Goal: Information Seeking & Learning: Compare options

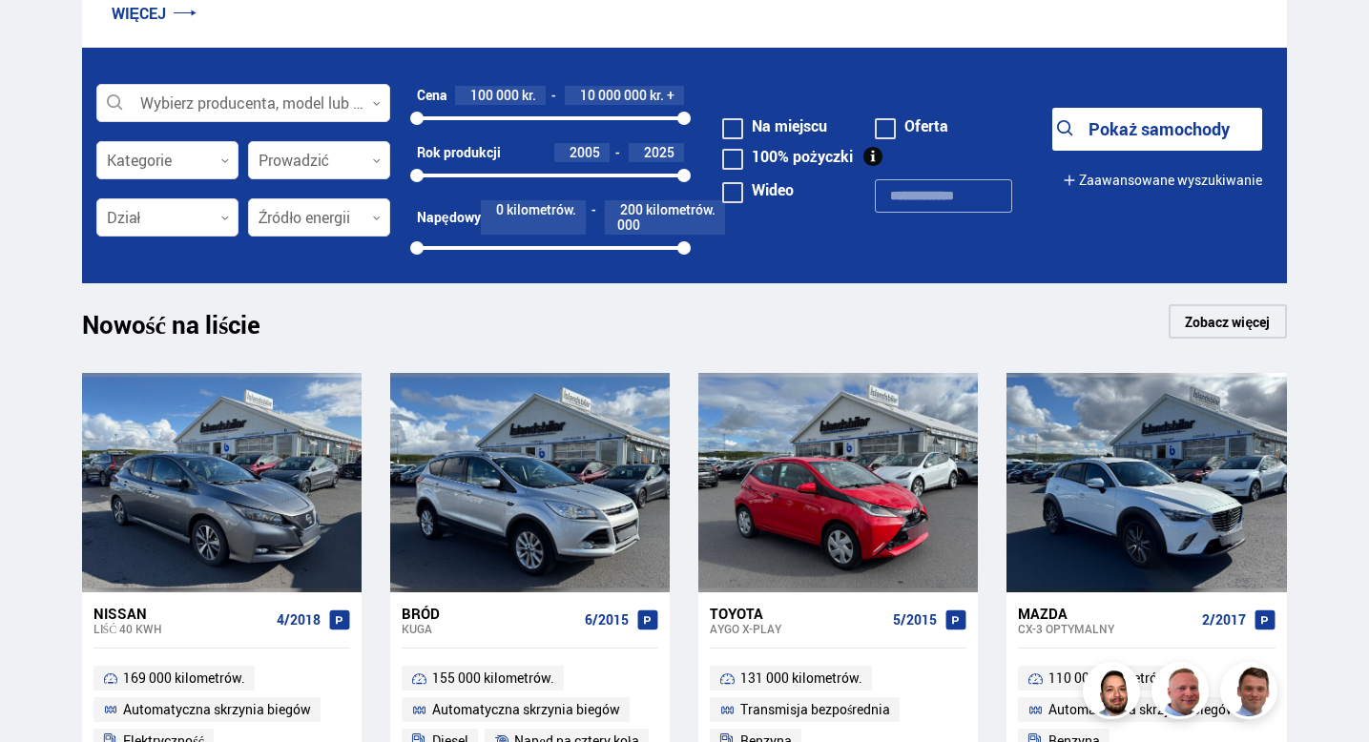
scroll to position [611, 0]
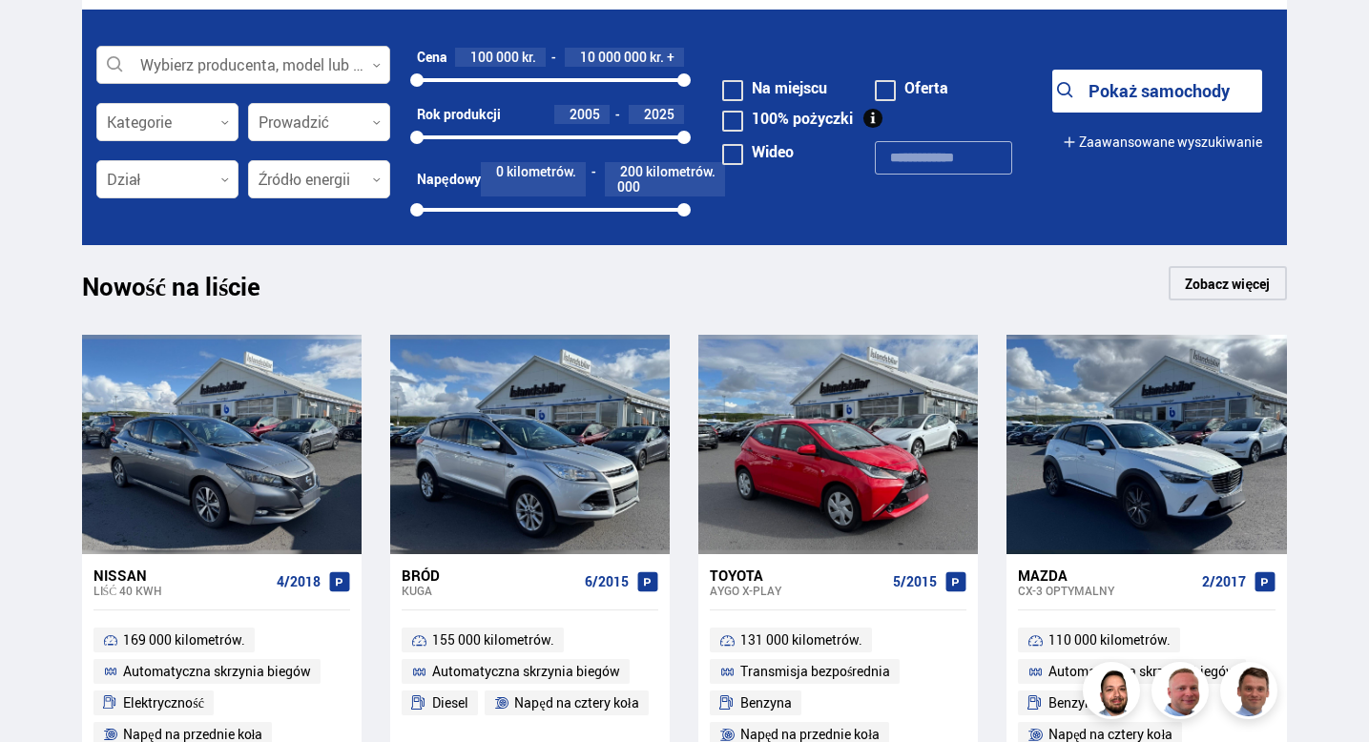
click at [372, 71] on div at bounding box center [243, 66] width 294 height 38
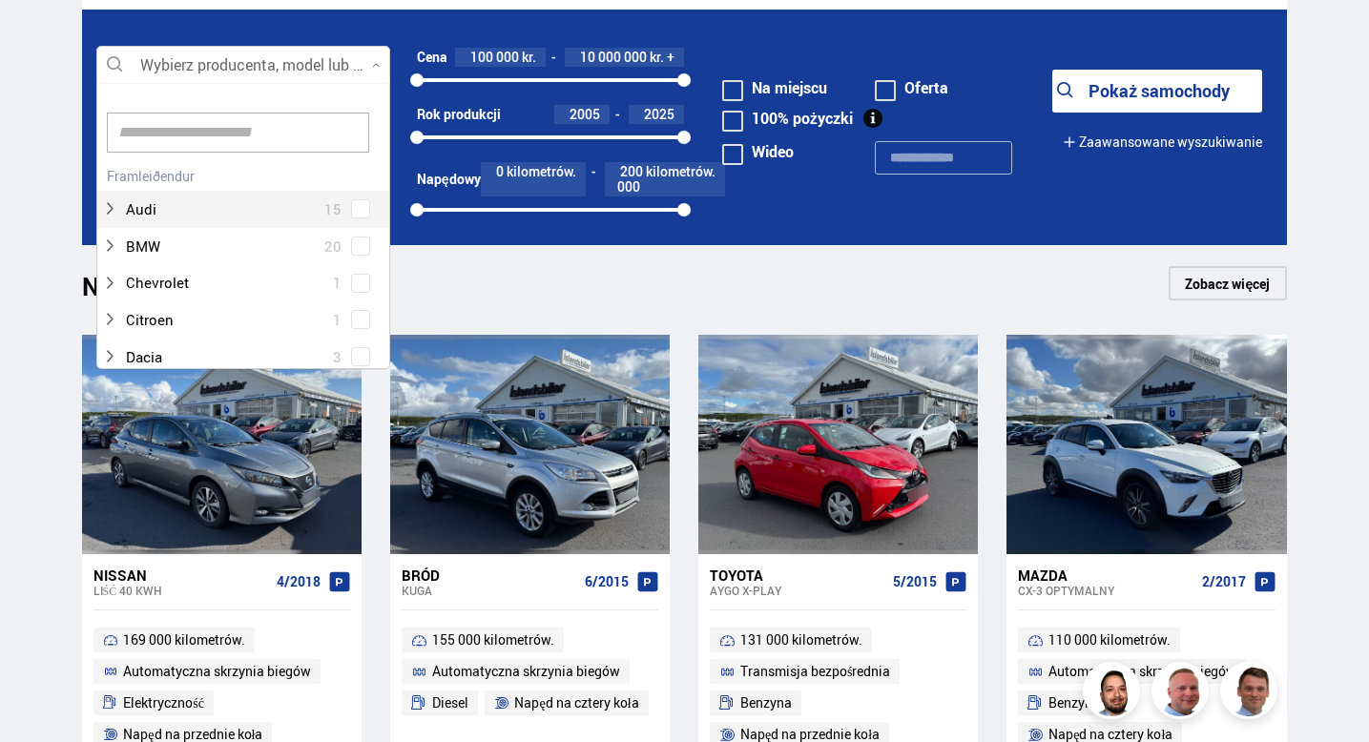
scroll to position [284, 287]
click at [255, 133] on input at bounding box center [238, 133] width 262 height 40
type input "*****"
click at [321, 174] on div "Volvo 14 Volvo EX30 1 Volvo V40 1 Volvo V60 2 Volvo XC40 5 Volvo XC60 4 Volvo X…" at bounding box center [243, 305] width 292 height 287
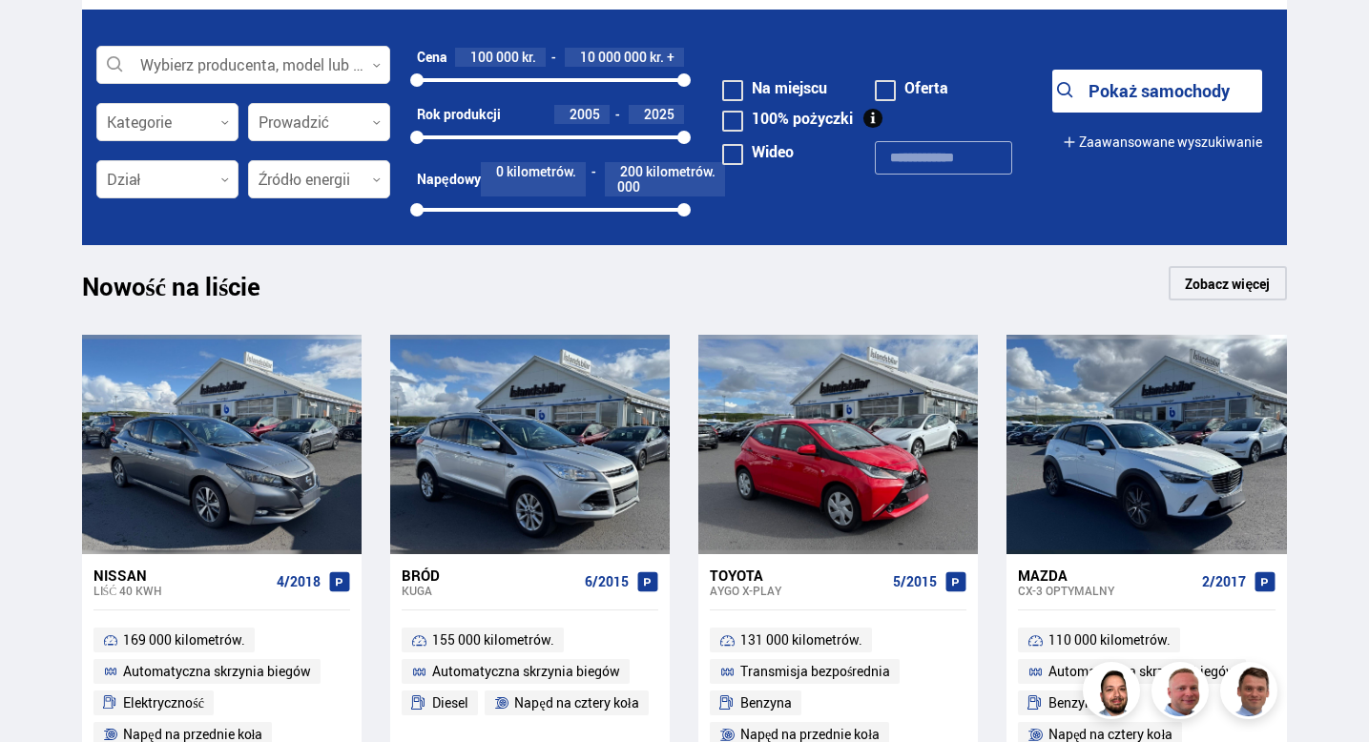
click at [1107, 97] on font "Pokaż samochody" at bounding box center [1159, 90] width 141 height 23
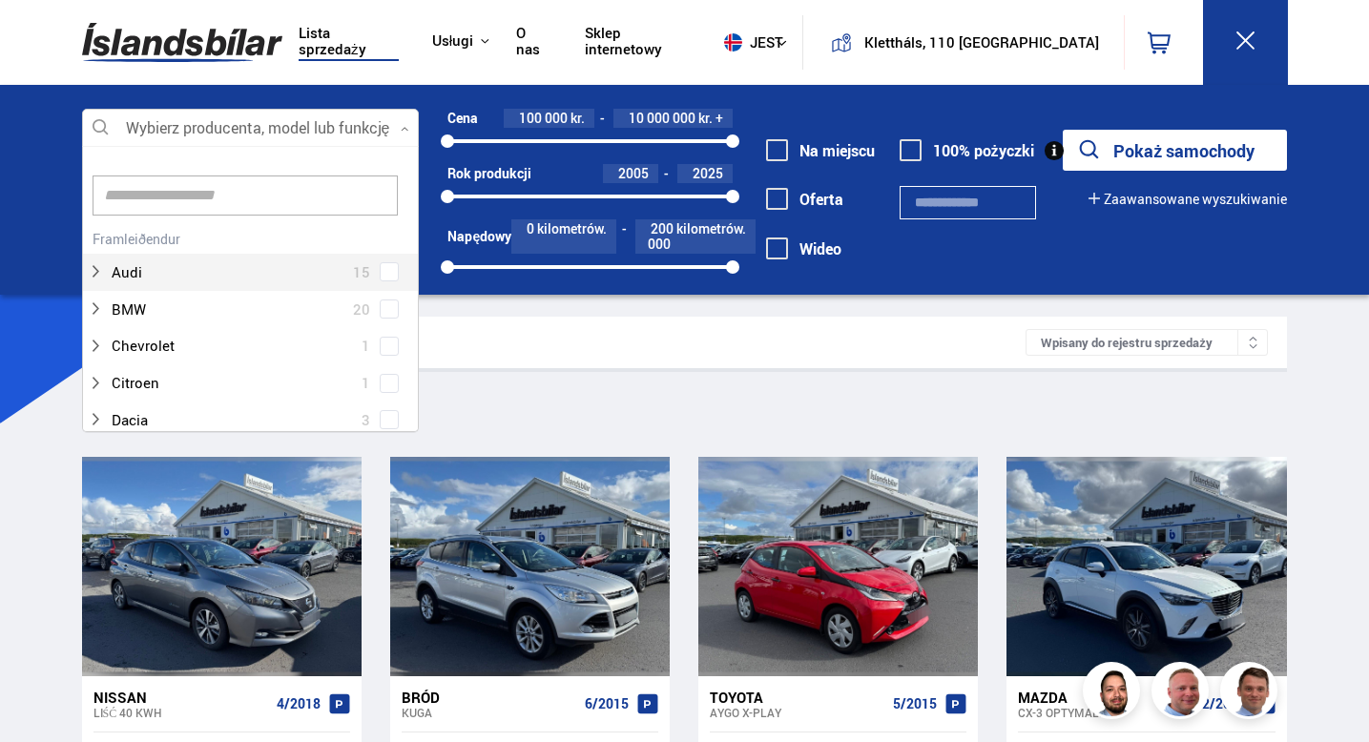
click at [406, 135] on div at bounding box center [251, 129] width 338 height 38
click at [295, 203] on input at bounding box center [246, 196] width 306 height 40
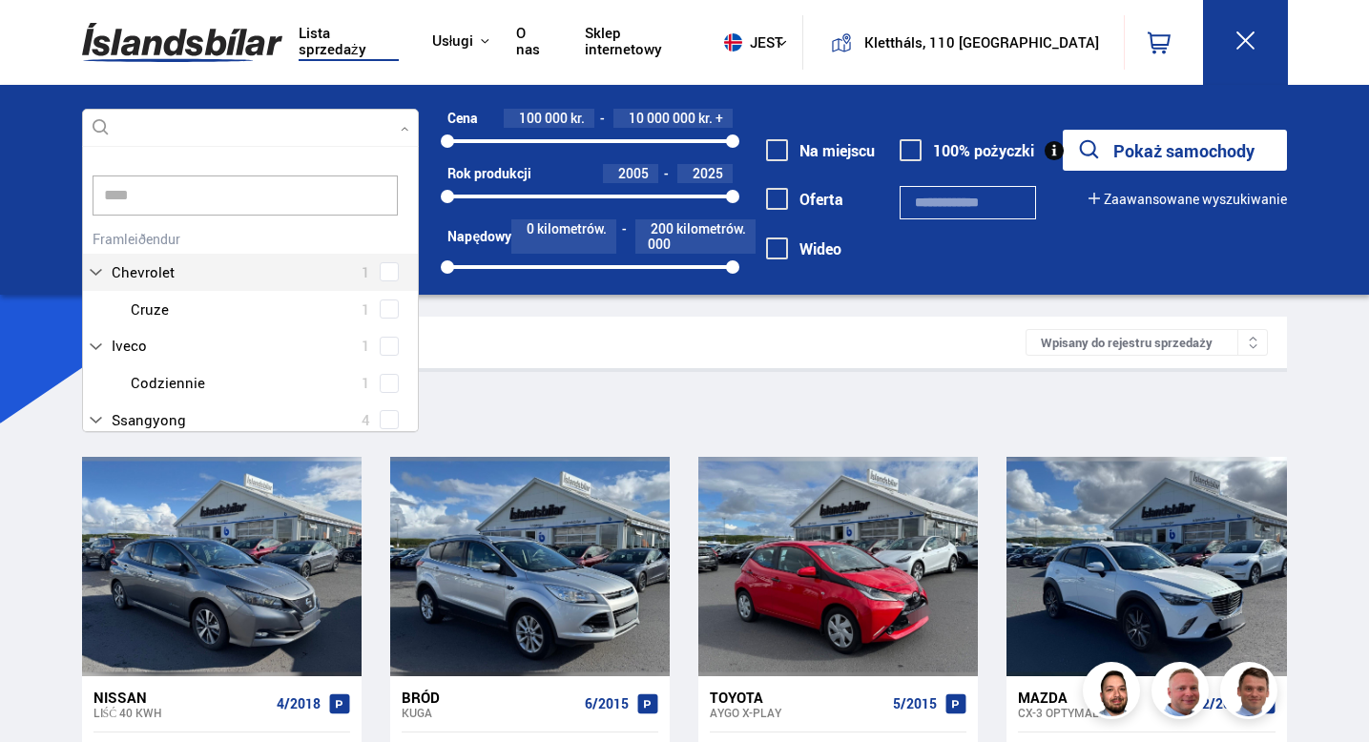
scroll to position [0, 0]
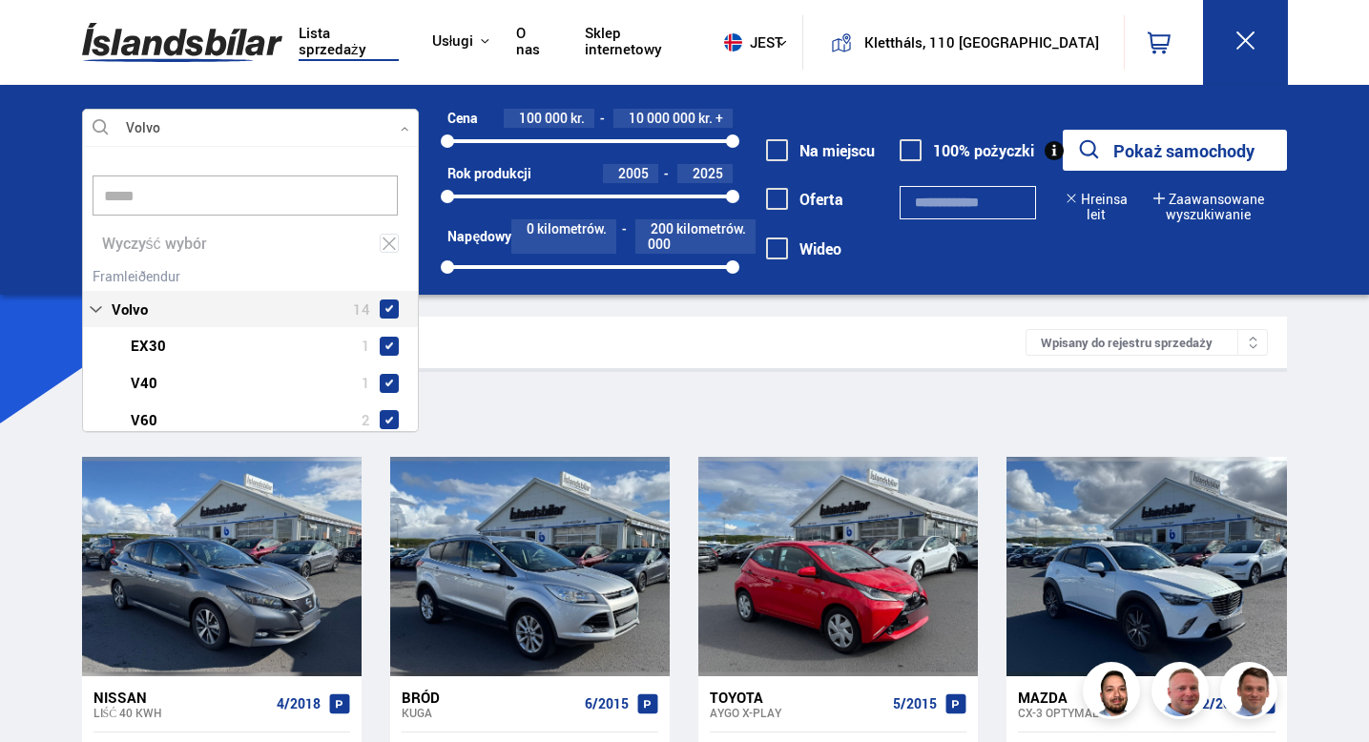
click at [384, 274] on div "Volvo 14 Volvo EX30 1 Volvo V40 1 Volvo V60 2 Volvo XC40 5 Volvo XC60 4 Volvo X…" at bounding box center [251, 405] width 336 height 287
type input "*****"
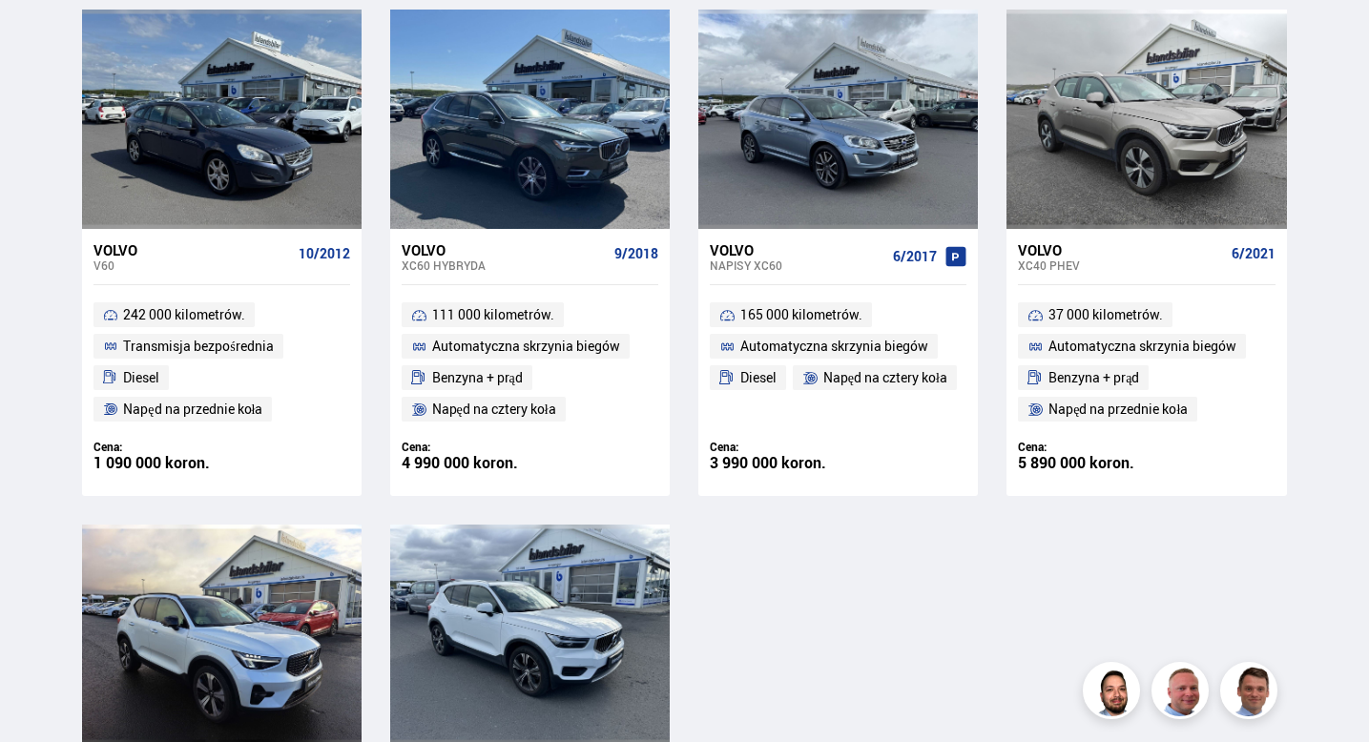
scroll to position [1488, 0]
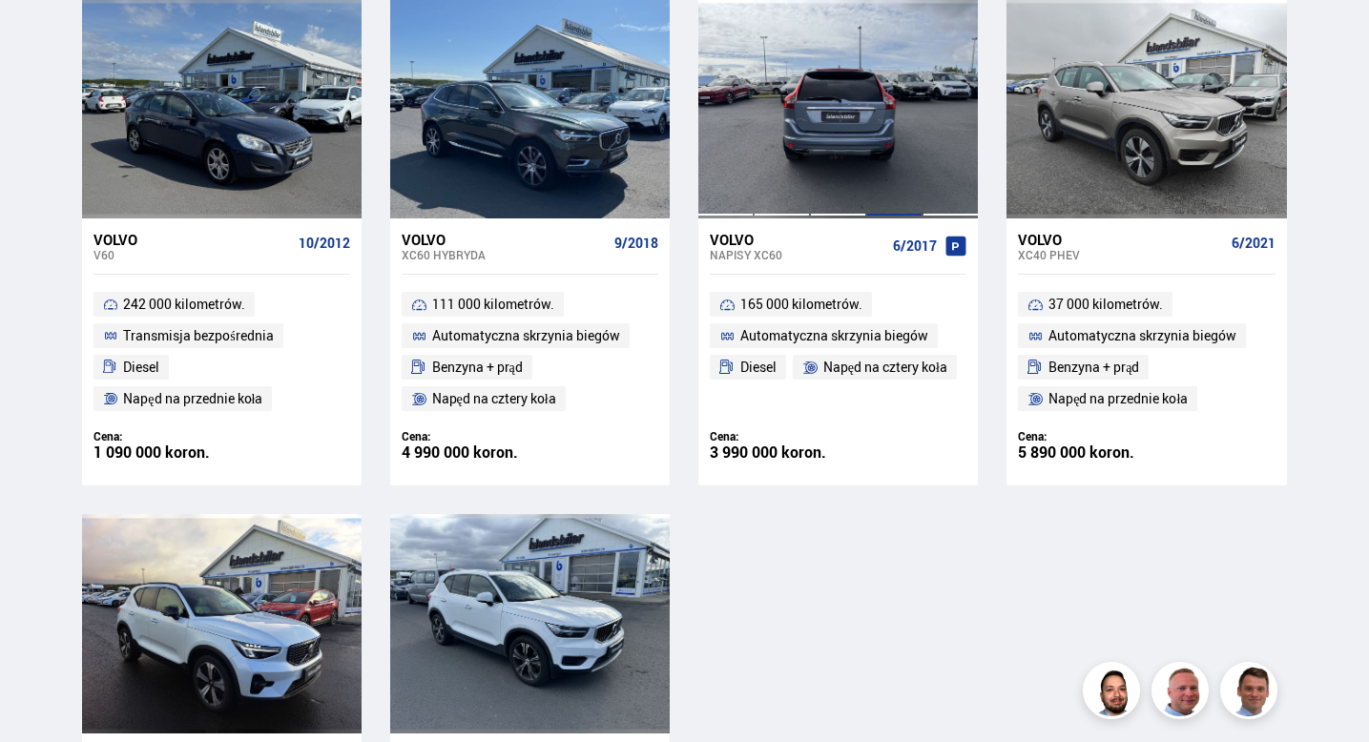
click at [911, 167] on div at bounding box center [894, 108] width 56 height 219
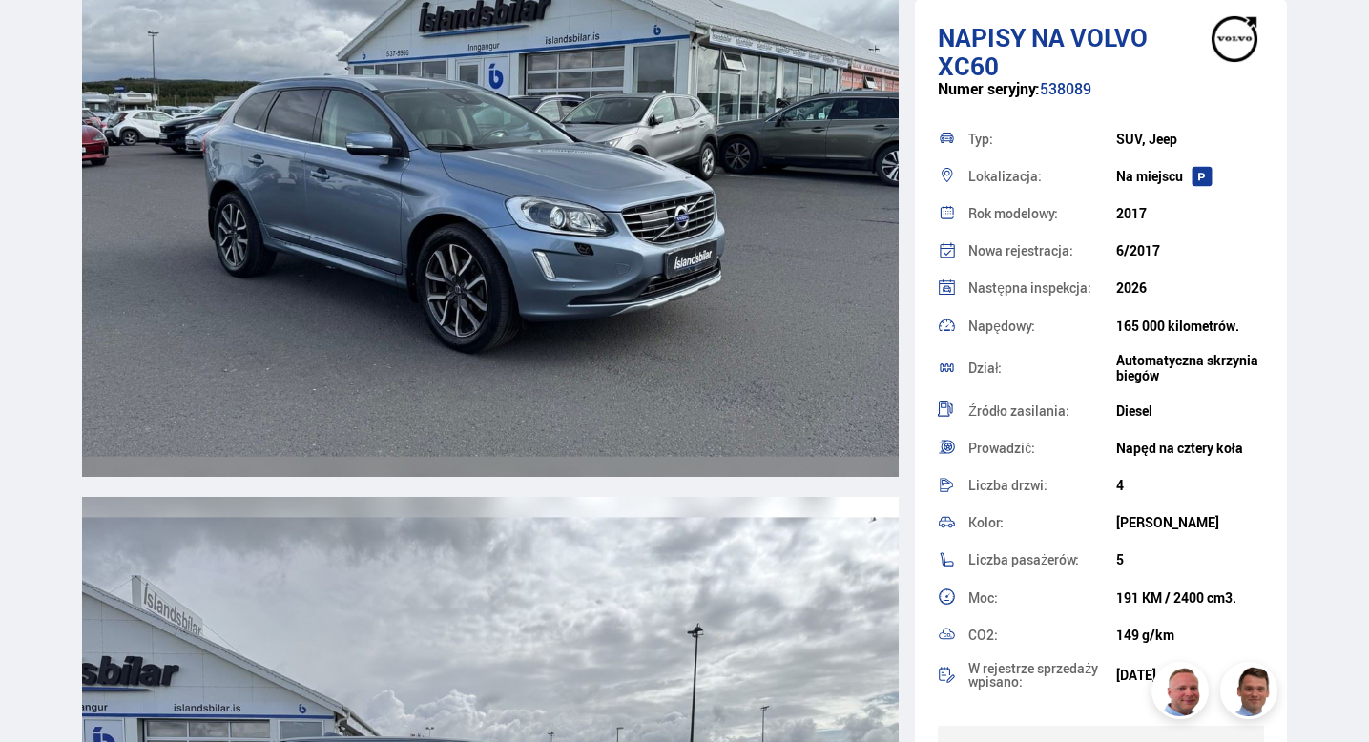
scroll to position [2976, 0]
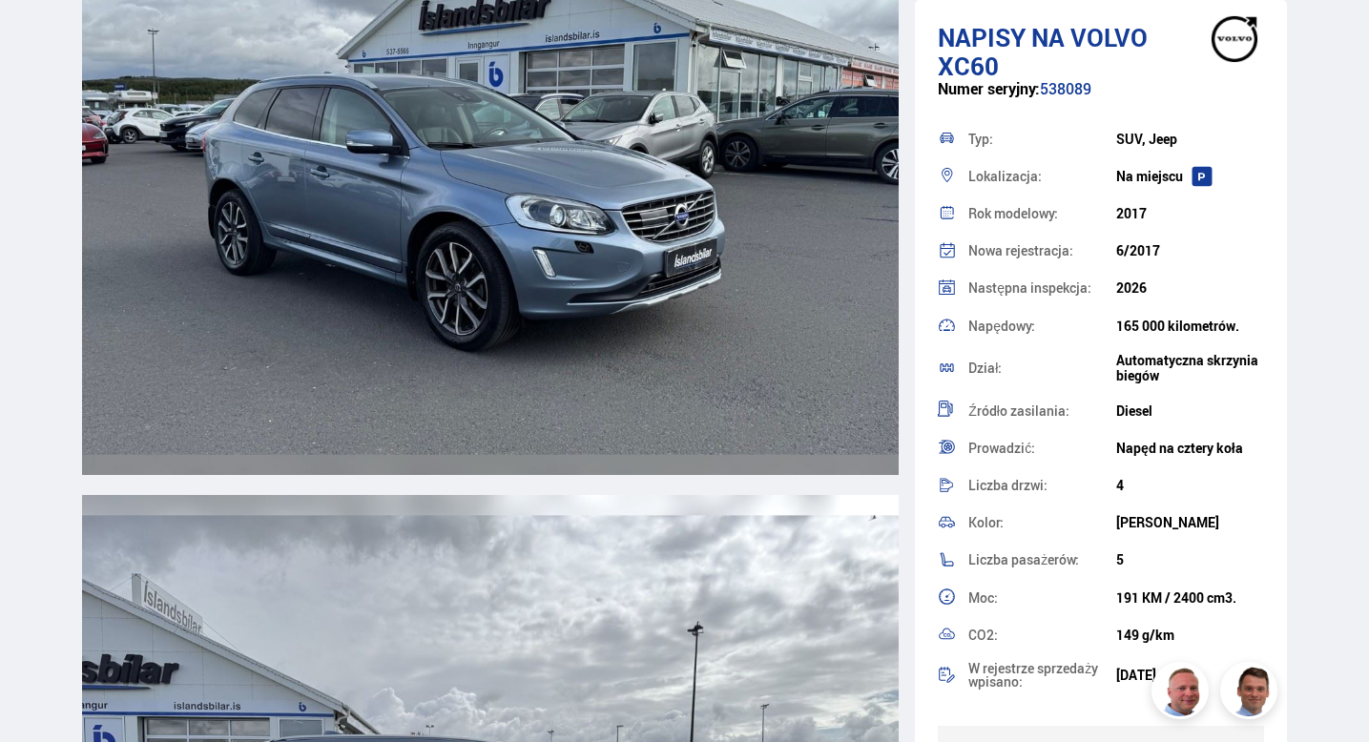
click at [294, 113] on img at bounding box center [491, 148] width 818 height 653
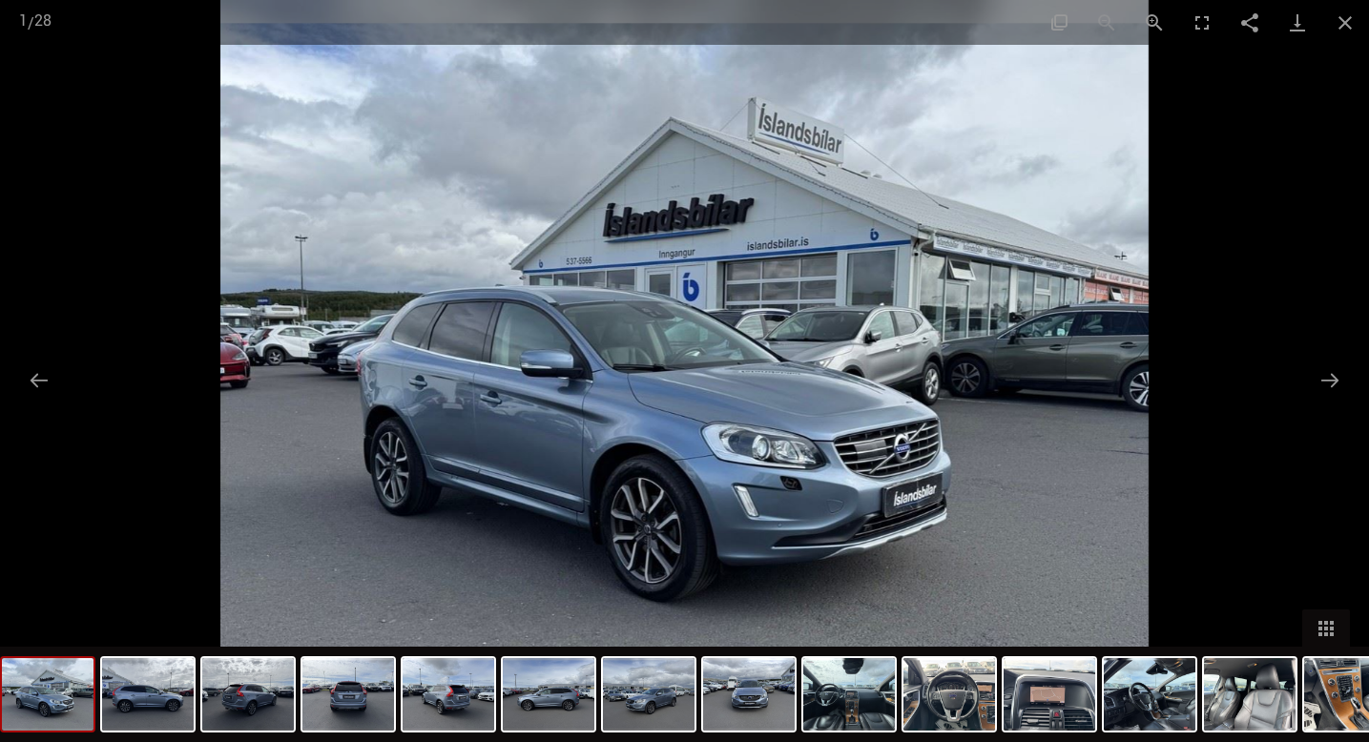
click at [694, 355] on img at bounding box center [684, 371] width 928 height 742
click at [1338, 384] on button "Następny slajd" at bounding box center [1330, 380] width 40 height 37
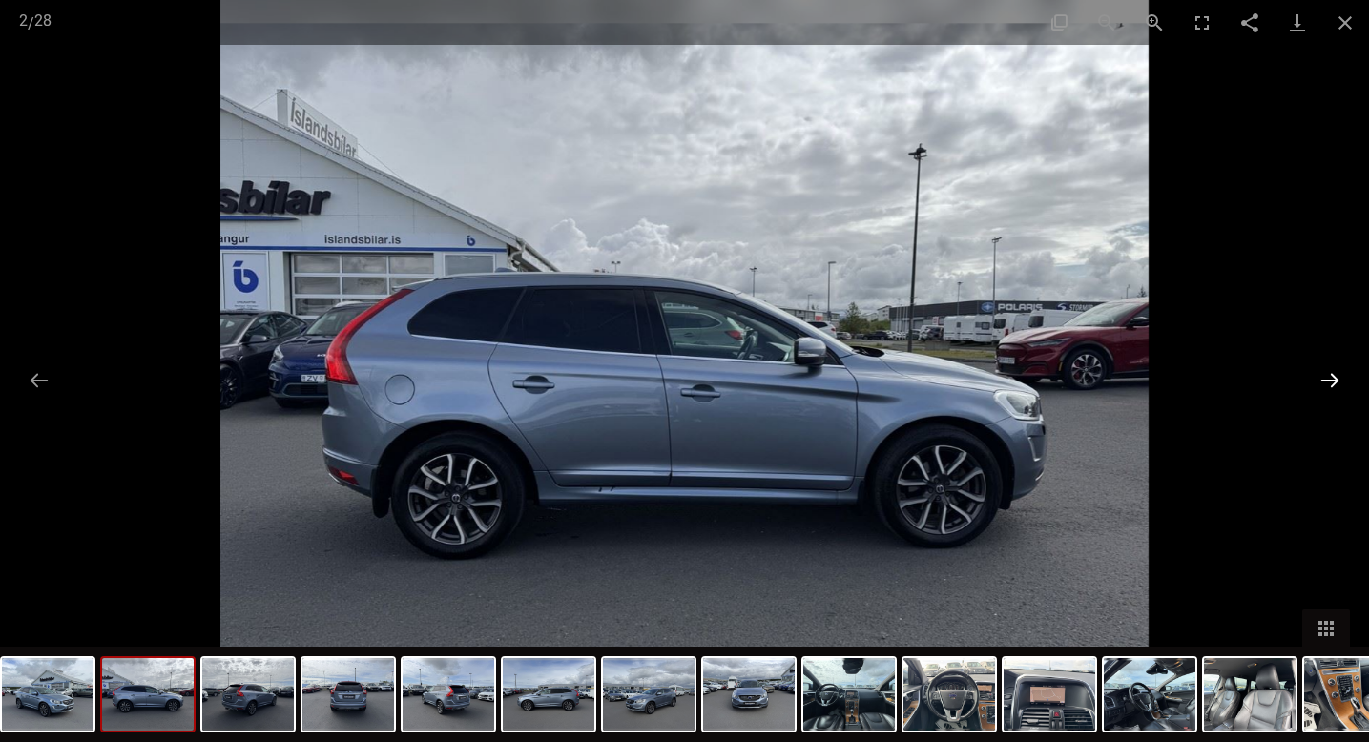
click at [1338, 384] on button "Następny slajd" at bounding box center [1330, 380] width 40 height 37
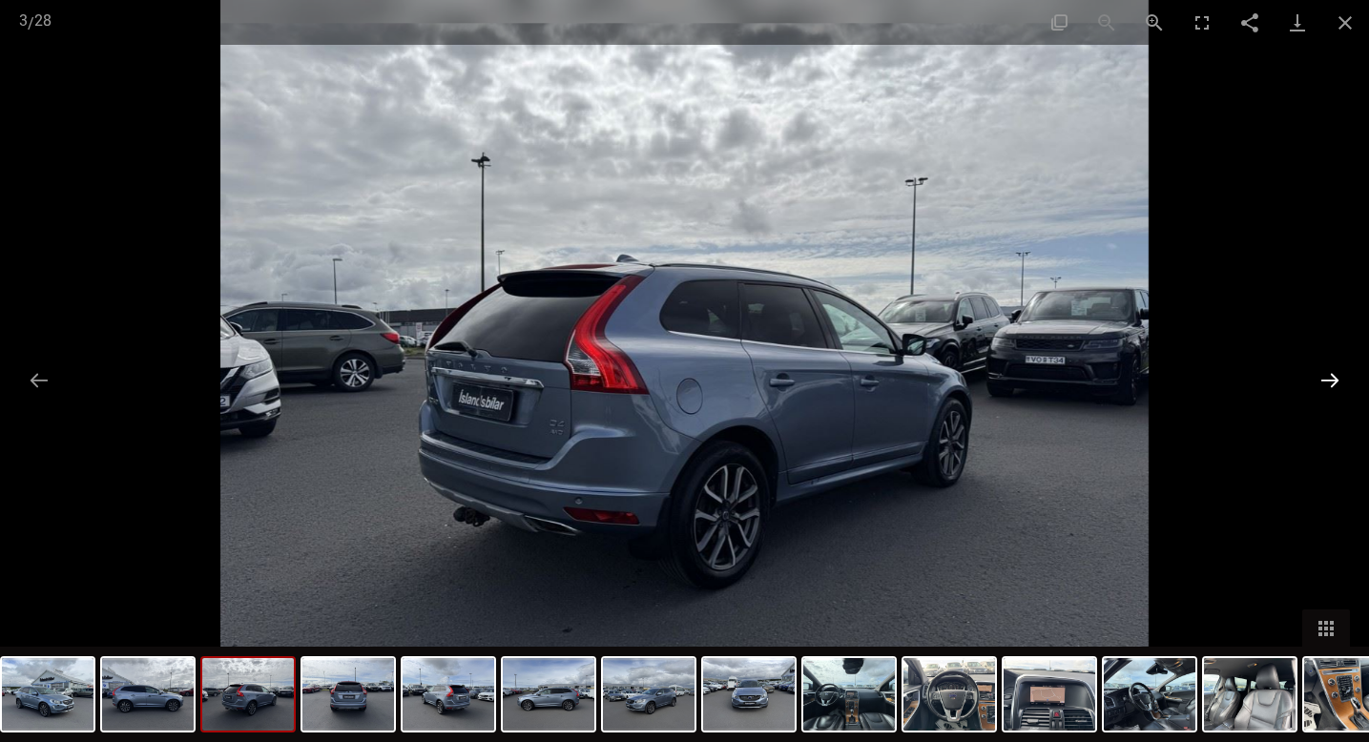
click at [1338, 384] on button "Następny slajd" at bounding box center [1330, 380] width 40 height 37
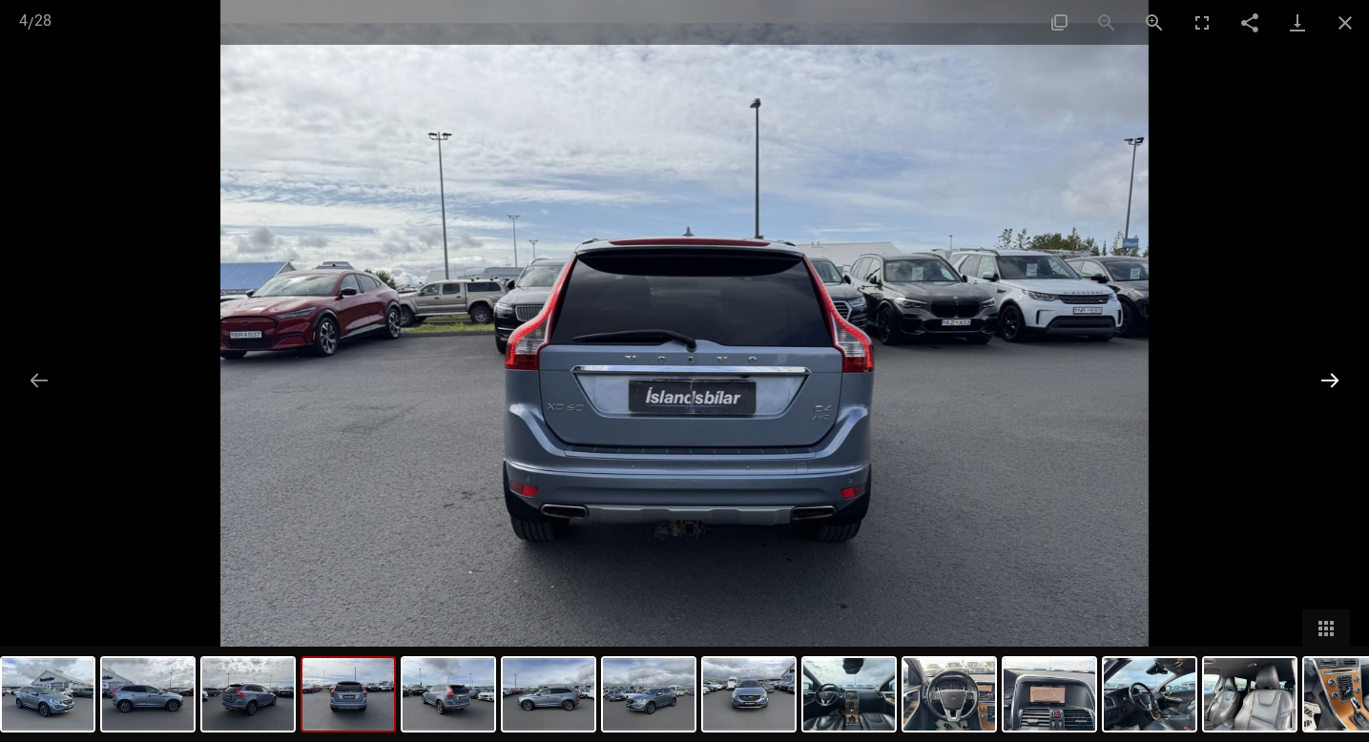
click at [1338, 384] on button "Następny slajd" at bounding box center [1330, 380] width 40 height 37
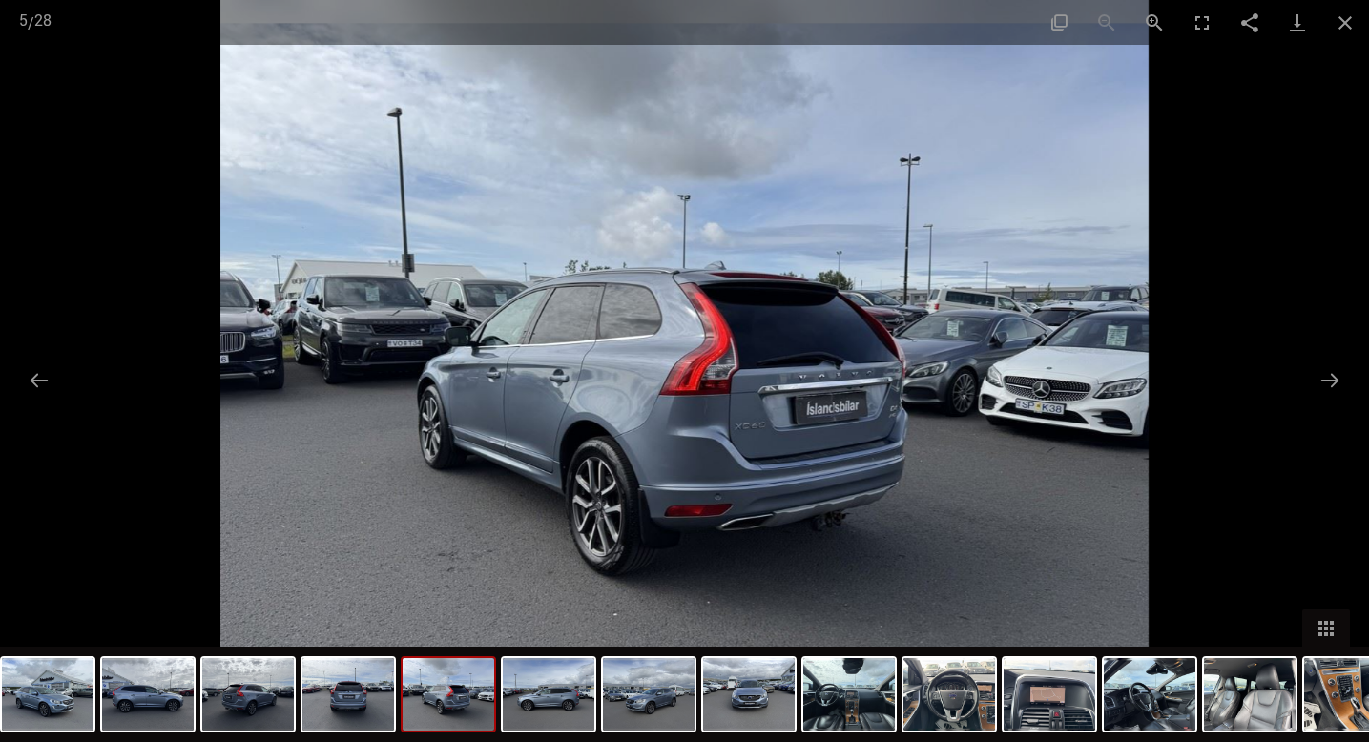
click at [935, 409] on img at bounding box center [684, 371] width 928 height 742
click at [1331, 381] on button "Następny slajd" at bounding box center [1330, 380] width 40 height 37
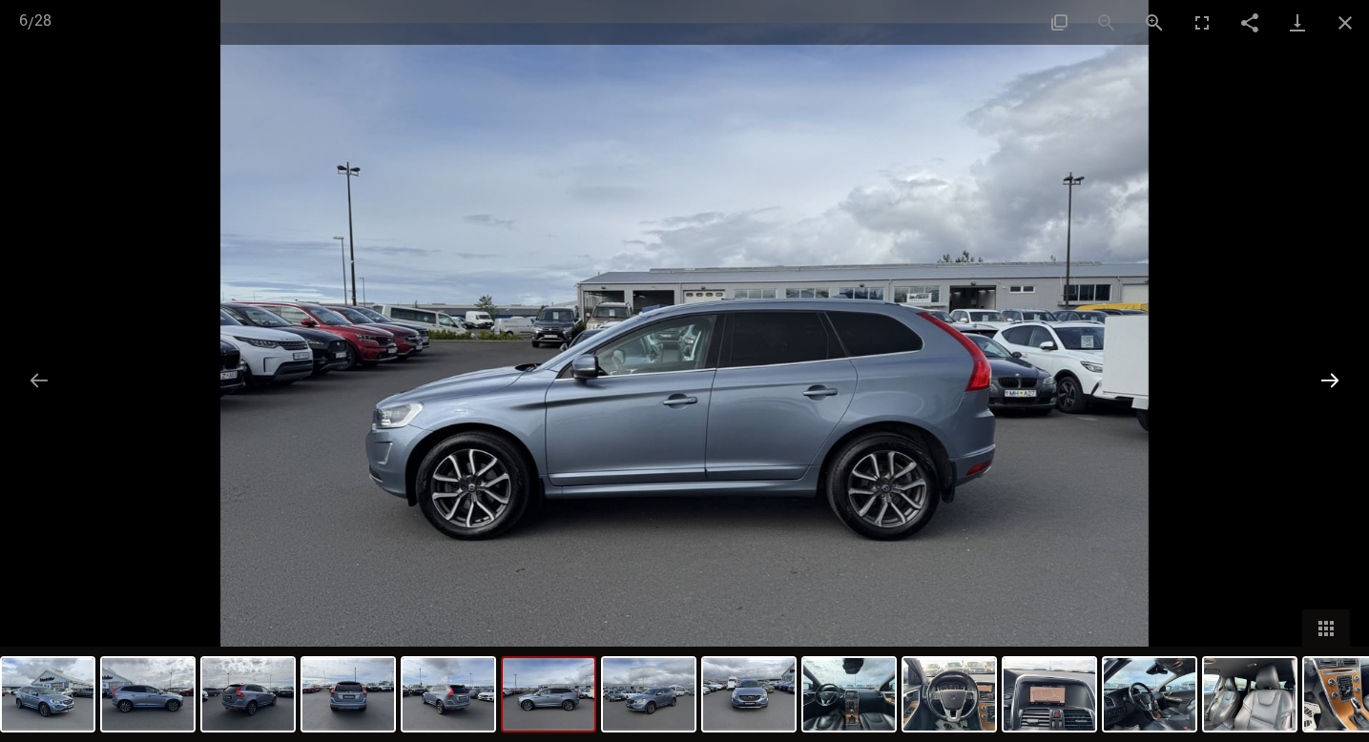
click at [1331, 381] on button "Następny slajd" at bounding box center [1330, 380] width 40 height 37
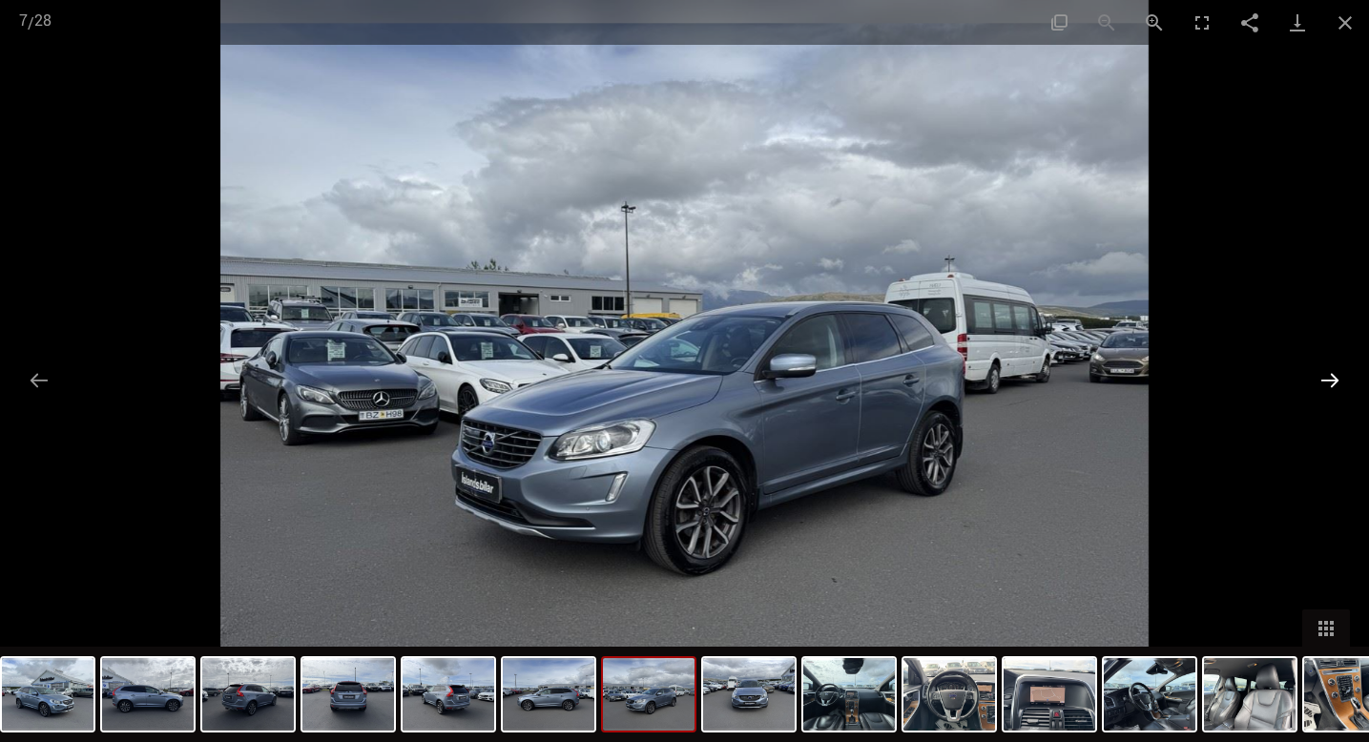
click at [1331, 381] on button "Następny slajd" at bounding box center [1330, 380] width 40 height 37
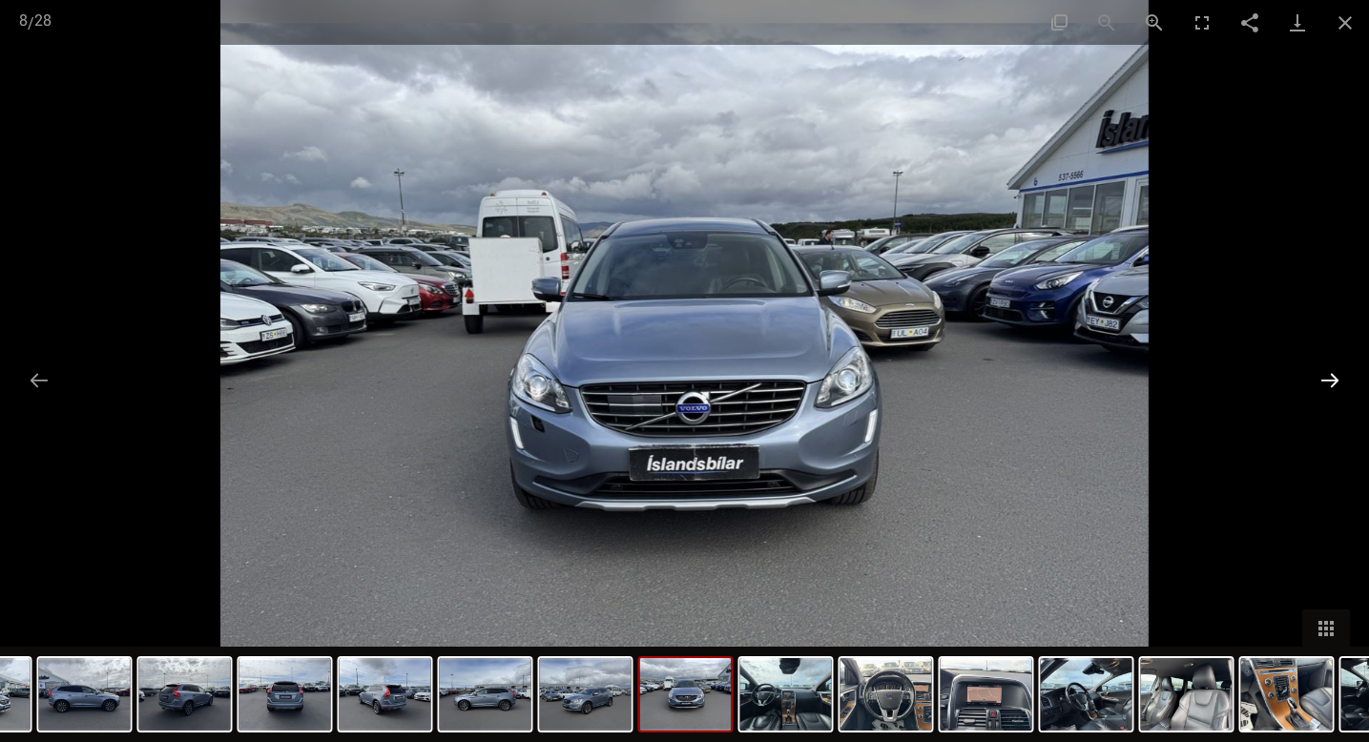
click at [1331, 381] on button "Następny slajd" at bounding box center [1330, 380] width 40 height 37
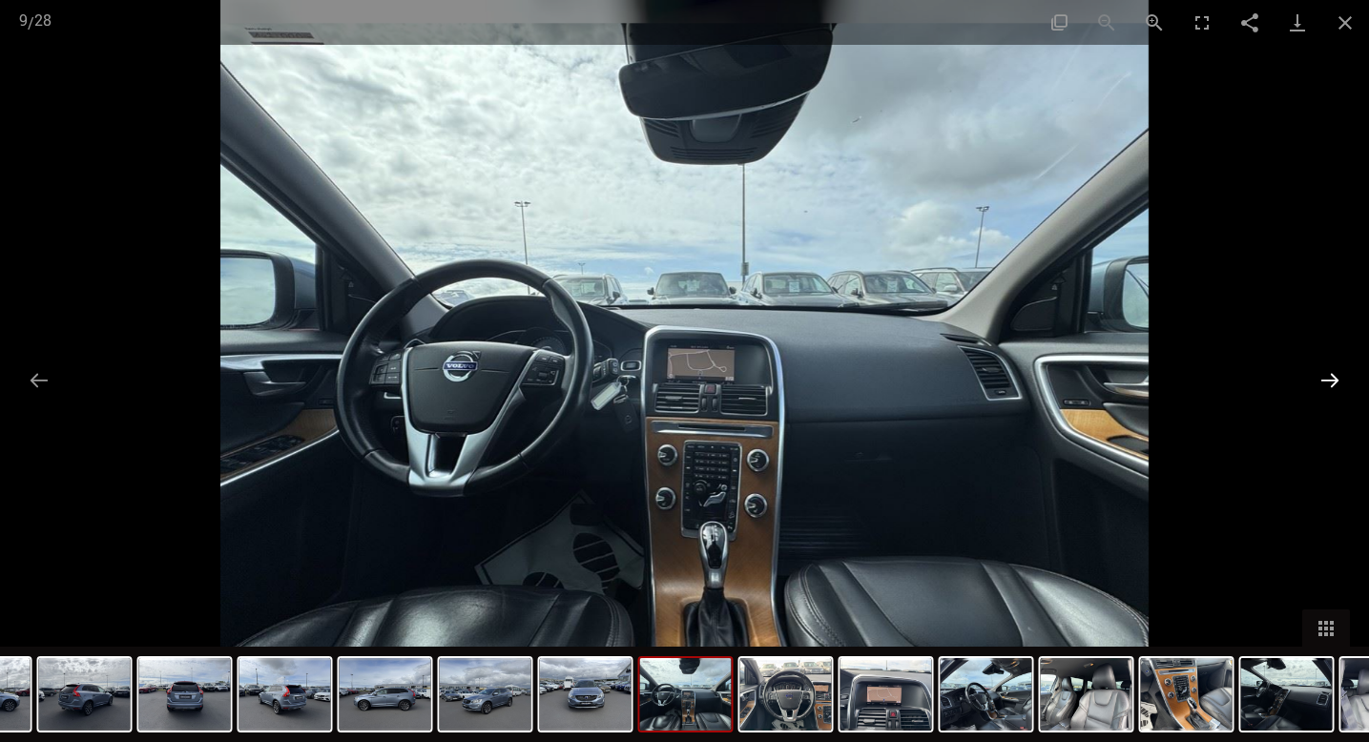
click at [1331, 381] on button "Następny slajd" at bounding box center [1330, 380] width 40 height 37
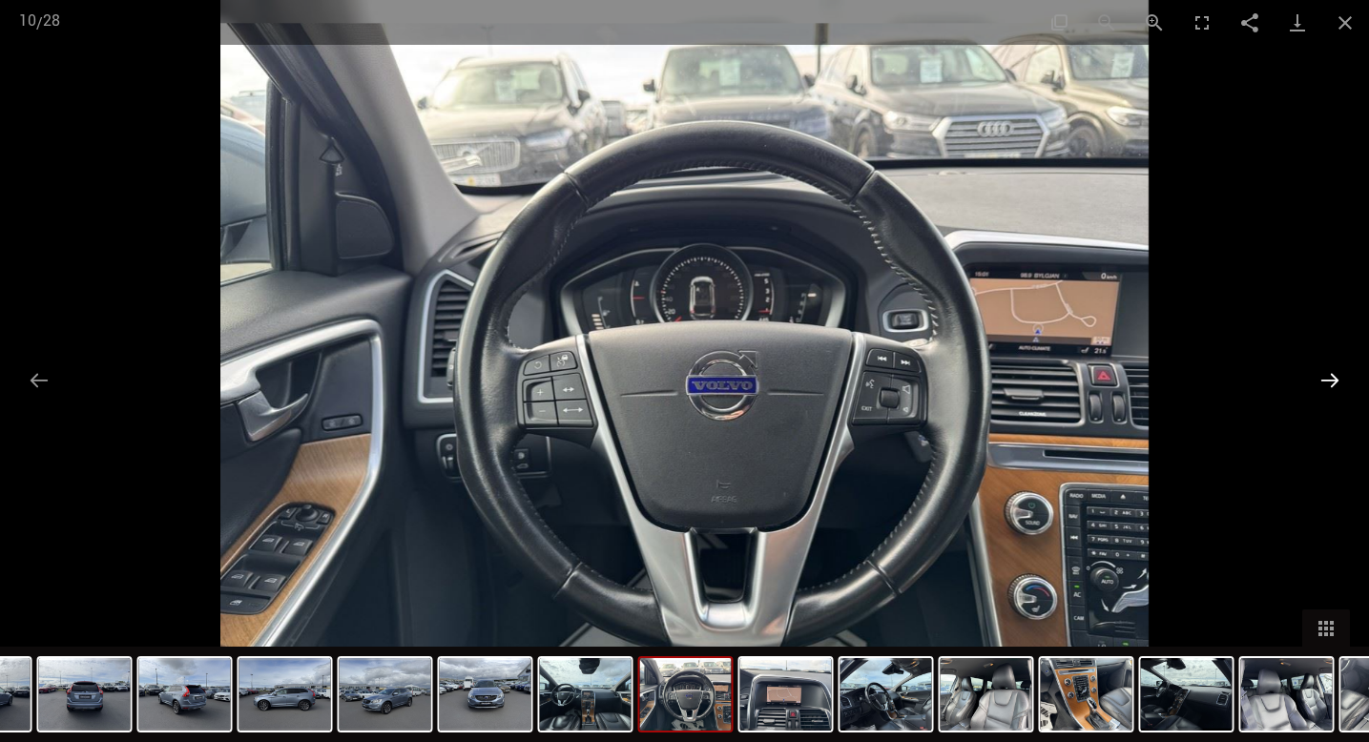
click at [1331, 381] on button "Następny slajd" at bounding box center [1330, 380] width 40 height 37
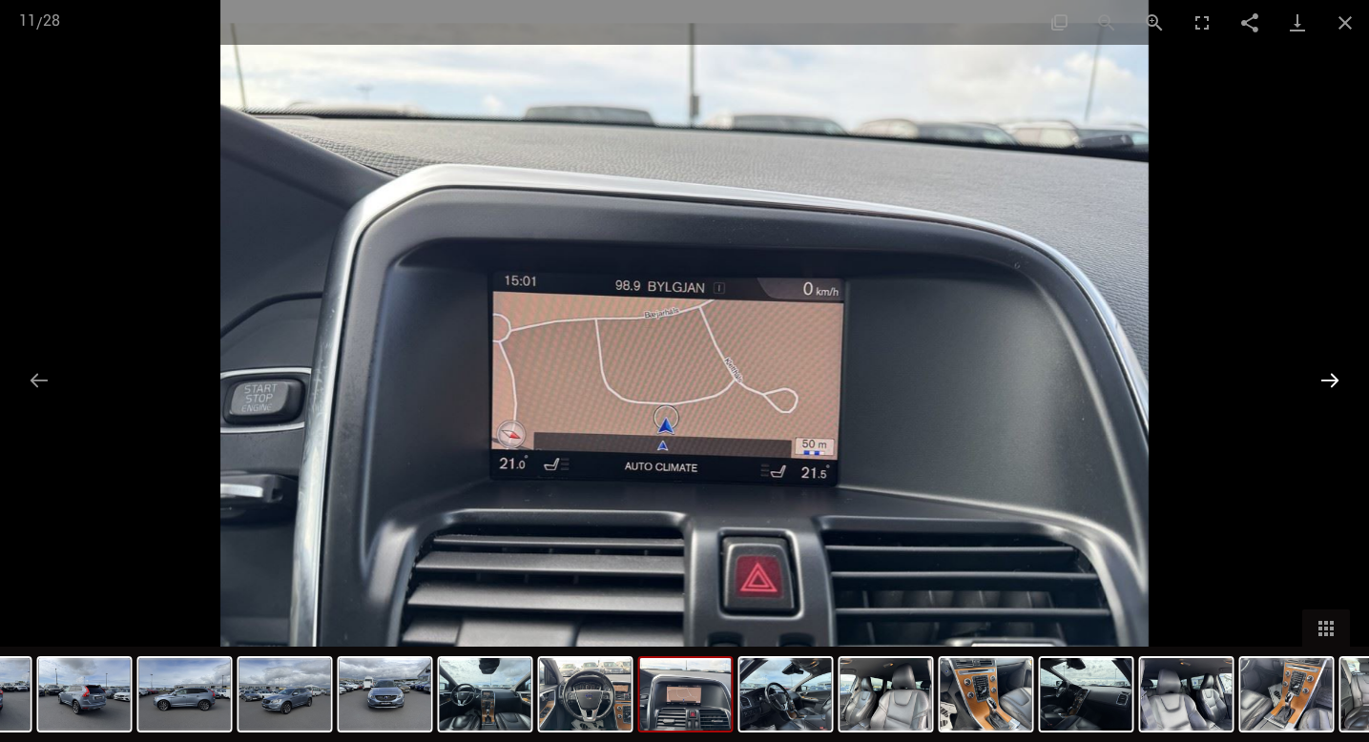
click at [1331, 381] on button "Następny slajd" at bounding box center [1330, 380] width 40 height 37
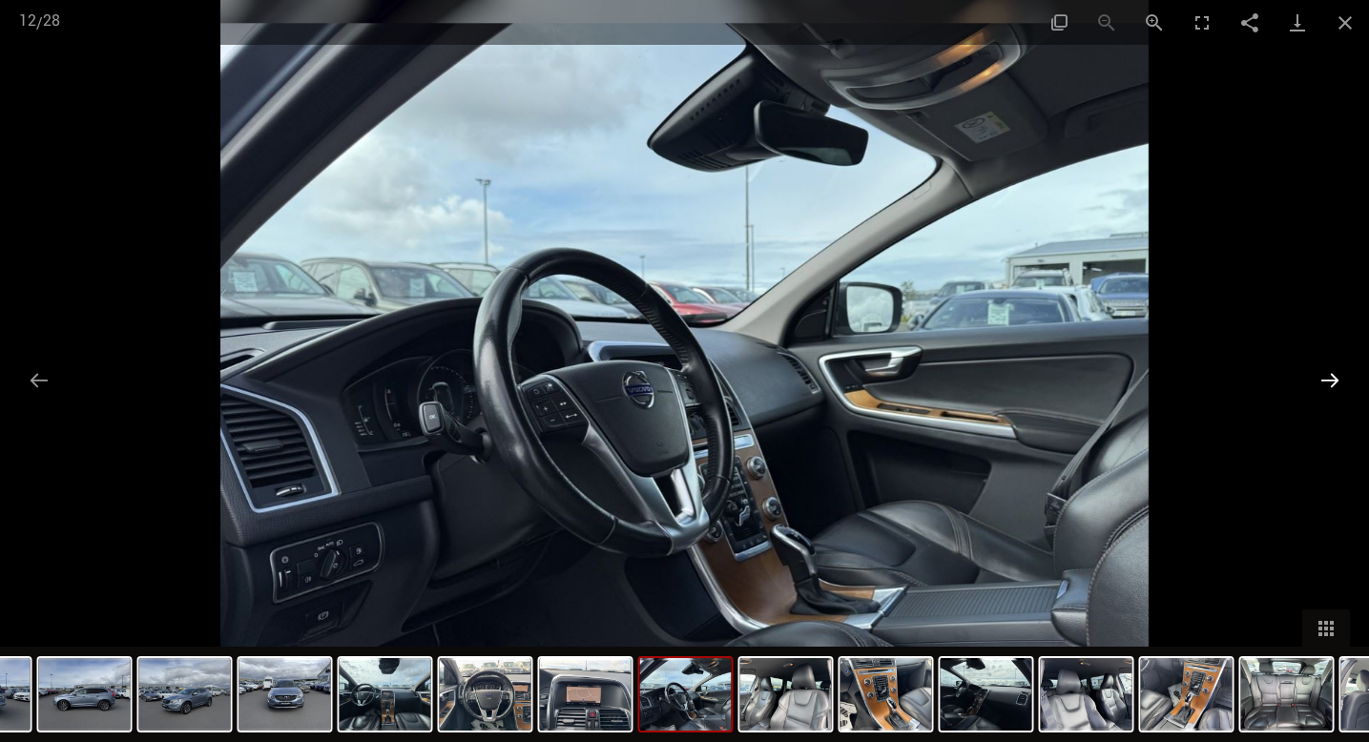
click at [1331, 381] on button "Następny slajd" at bounding box center [1330, 380] width 40 height 37
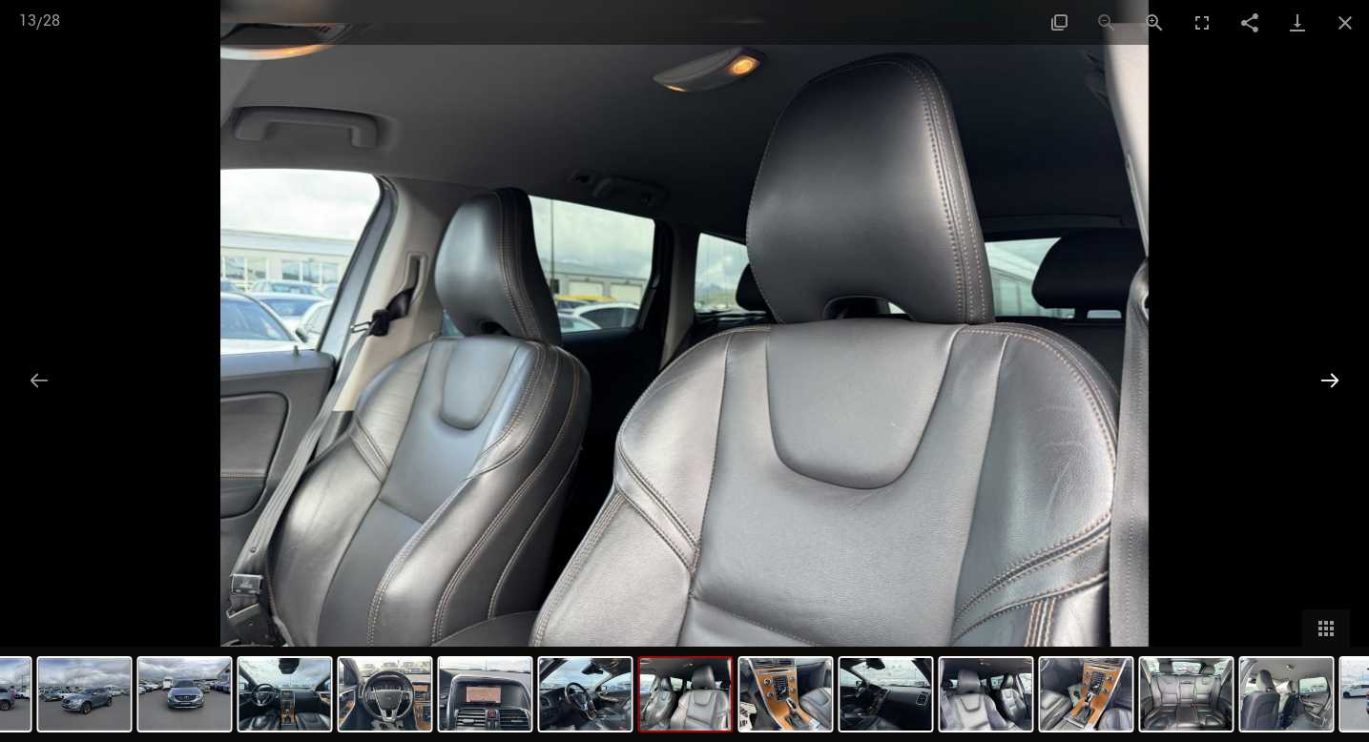
click at [1331, 381] on button "Następny slajd" at bounding box center [1330, 380] width 40 height 37
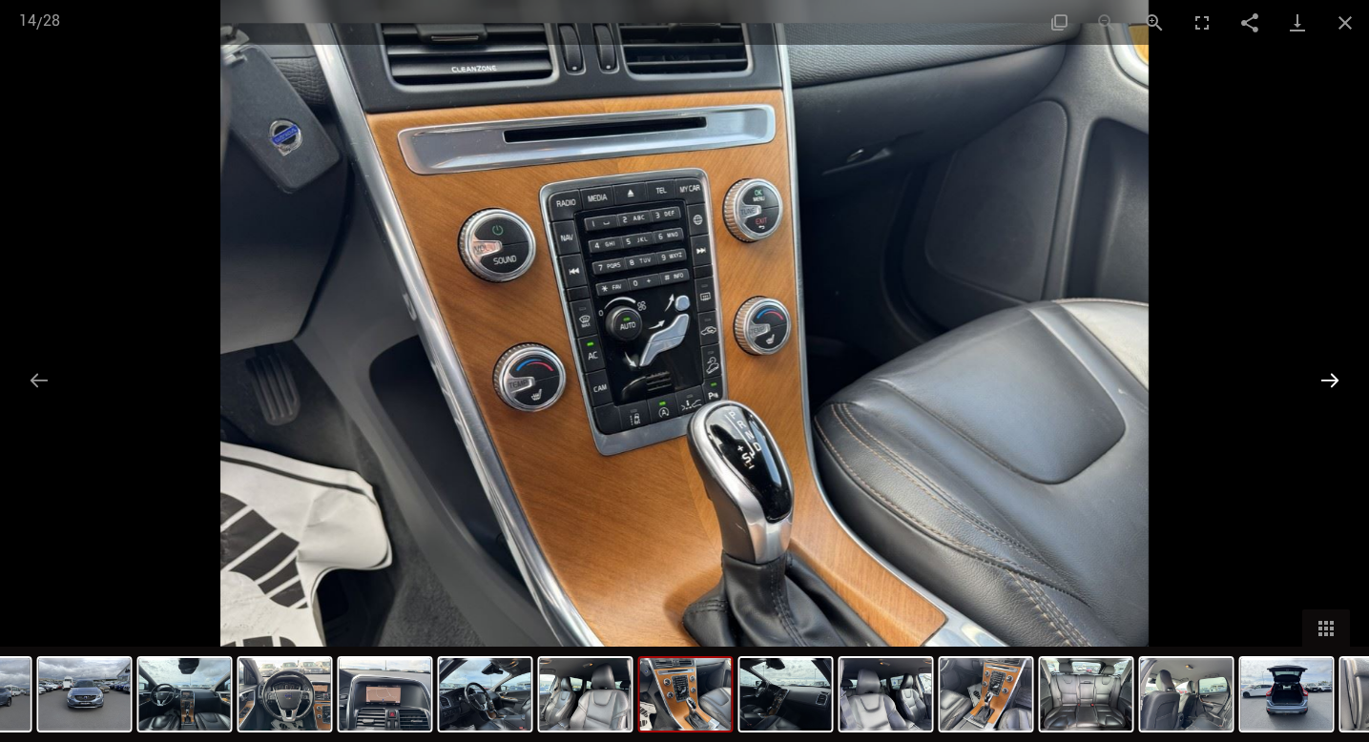
click at [1331, 381] on button "Następny slajd" at bounding box center [1330, 380] width 40 height 37
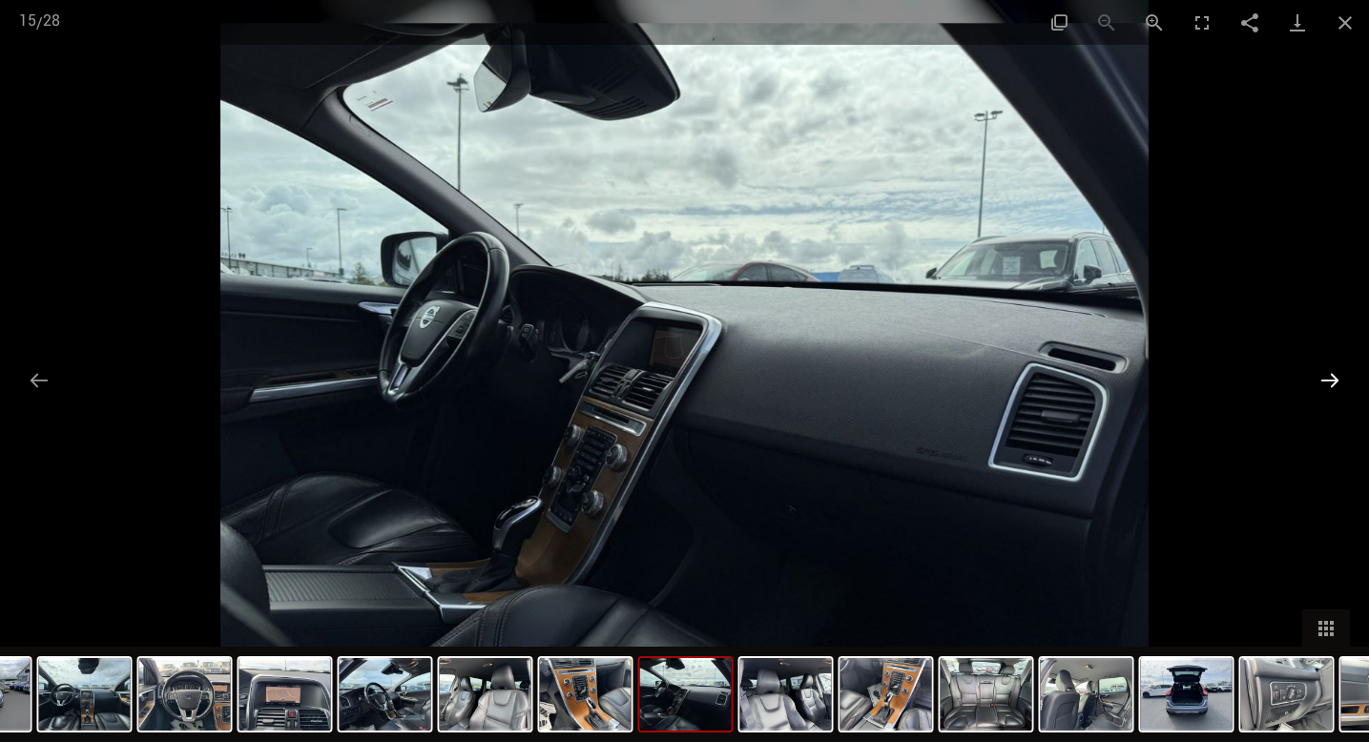
click at [1331, 381] on button "Następny slajd" at bounding box center [1330, 380] width 40 height 37
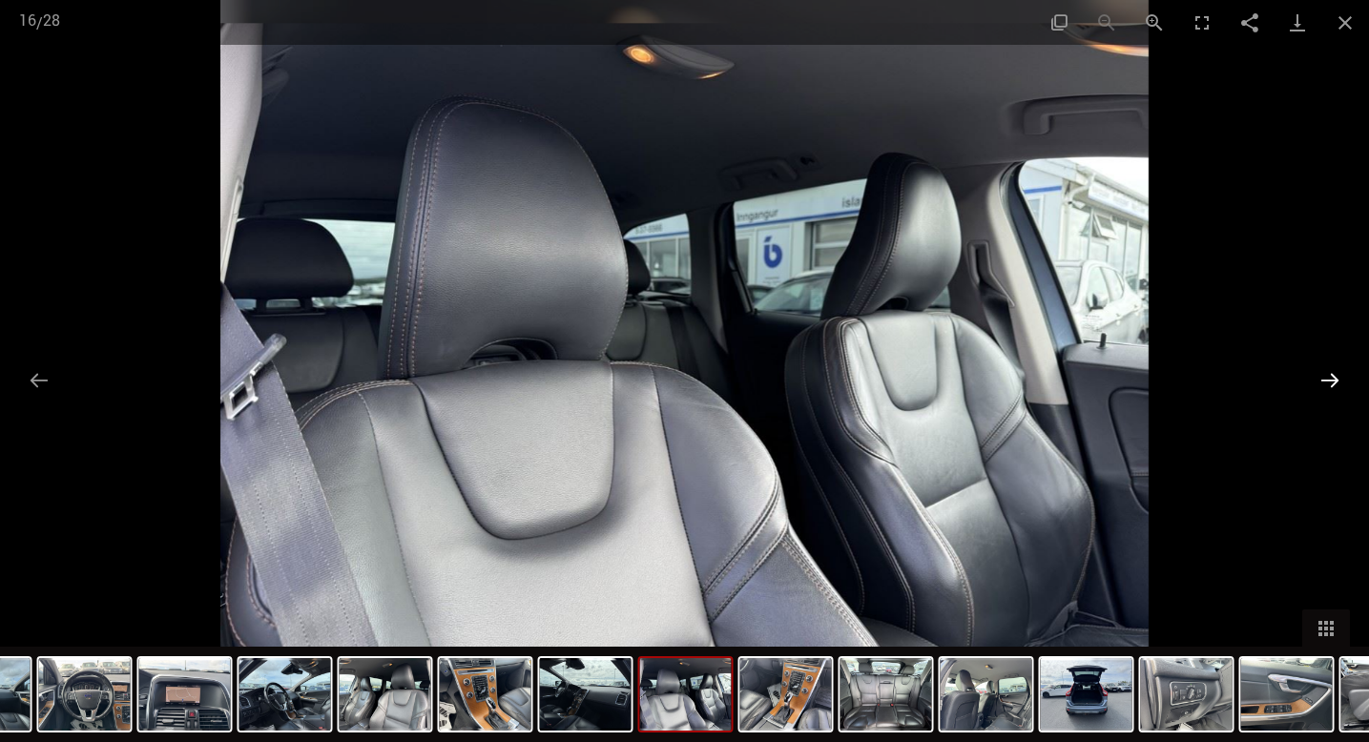
click at [1331, 381] on button "Następny slajd" at bounding box center [1330, 380] width 40 height 37
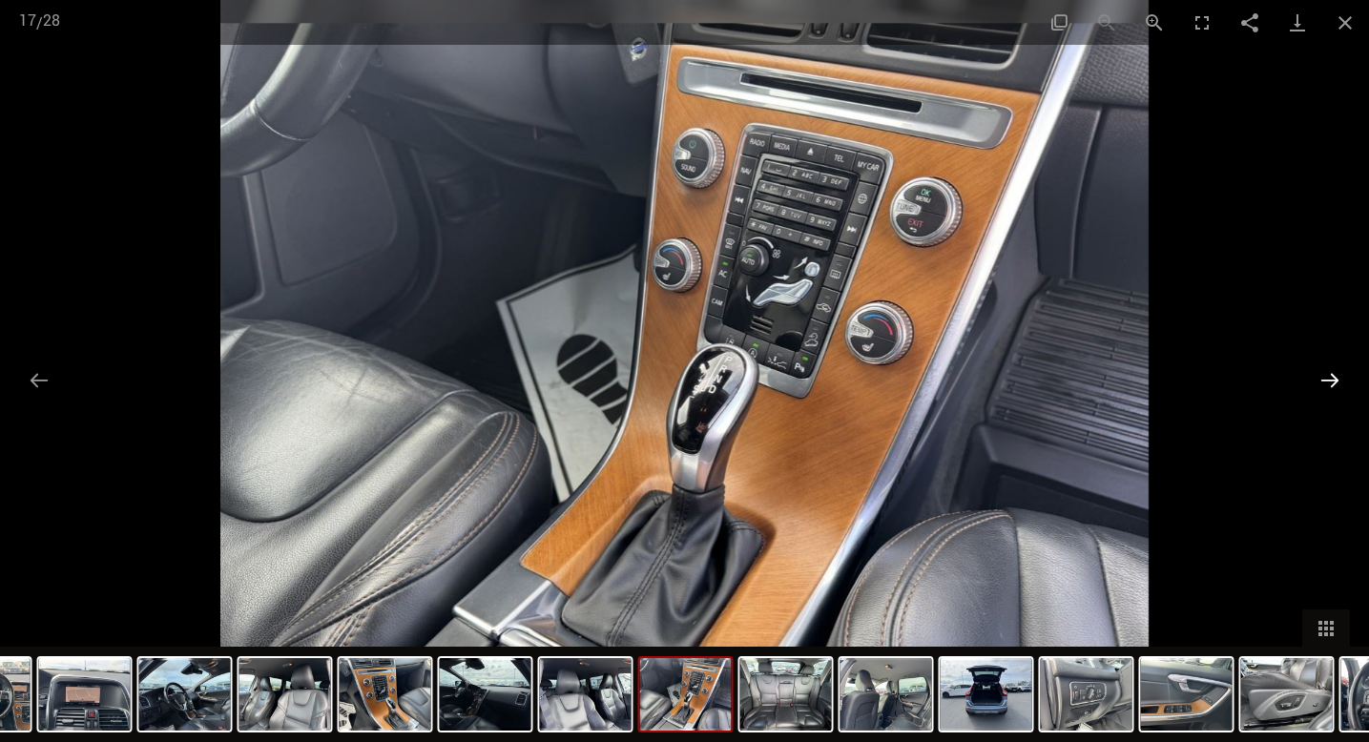
click at [1331, 381] on button "Następny slajd" at bounding box center [1330, 380] width 40 height 37
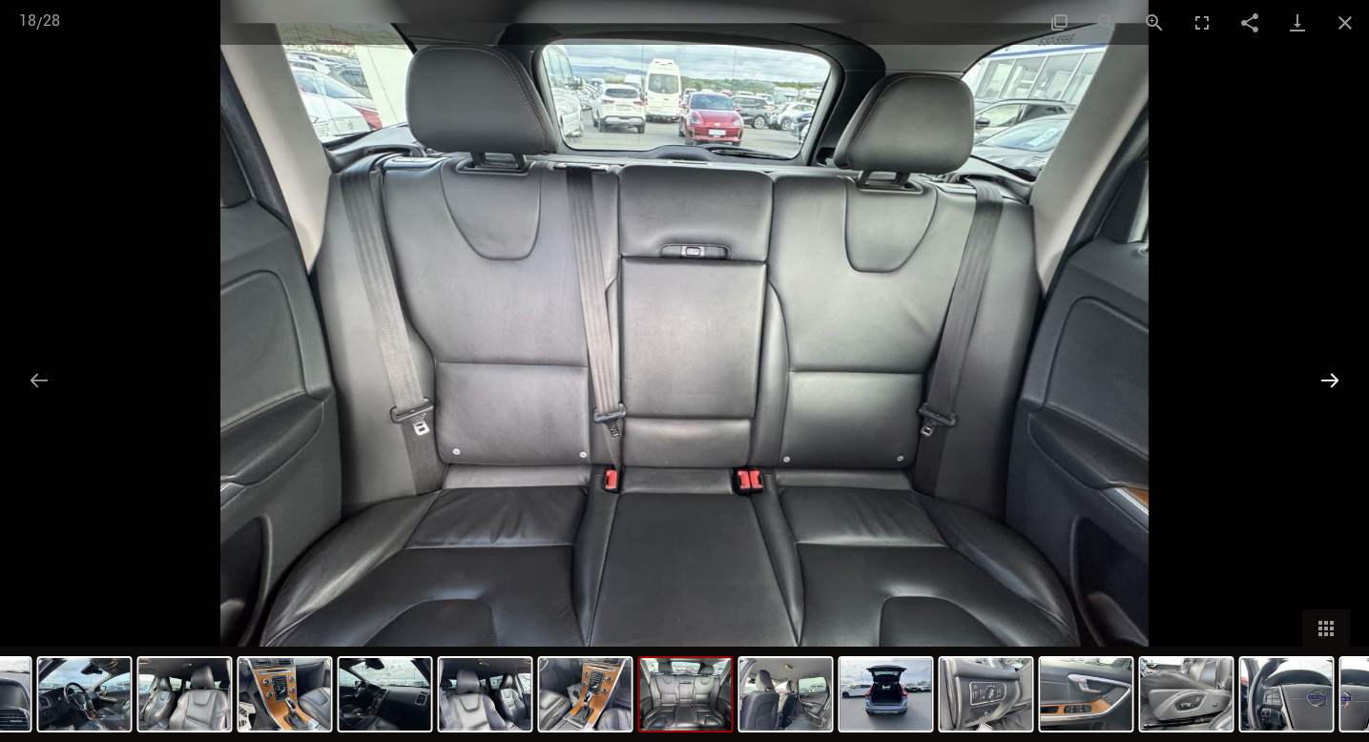
click at [1331, 381] on button "Następny slajd" at bounding box center [1330, 380] width 40 height 37
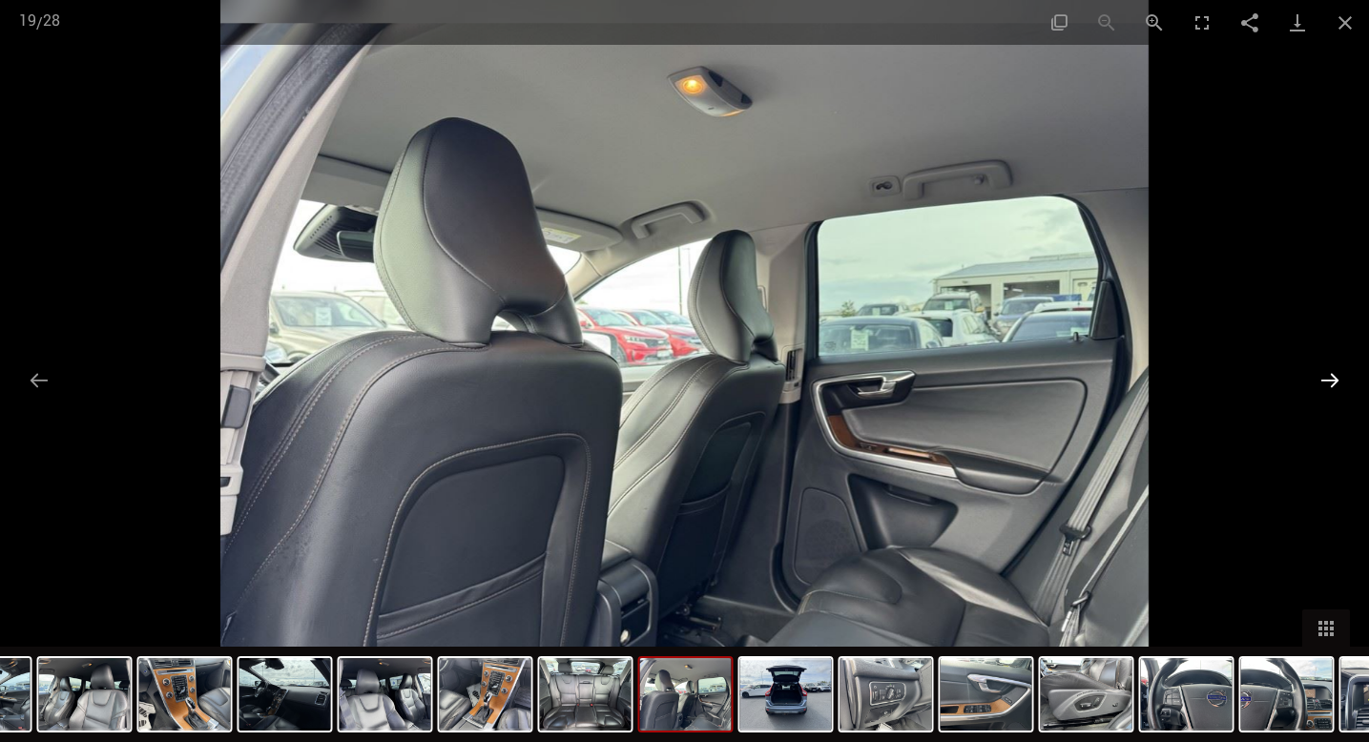
click at [1331, 381] on button "Następny slajd" at bounding box center [1330, 380] width 40 height 37
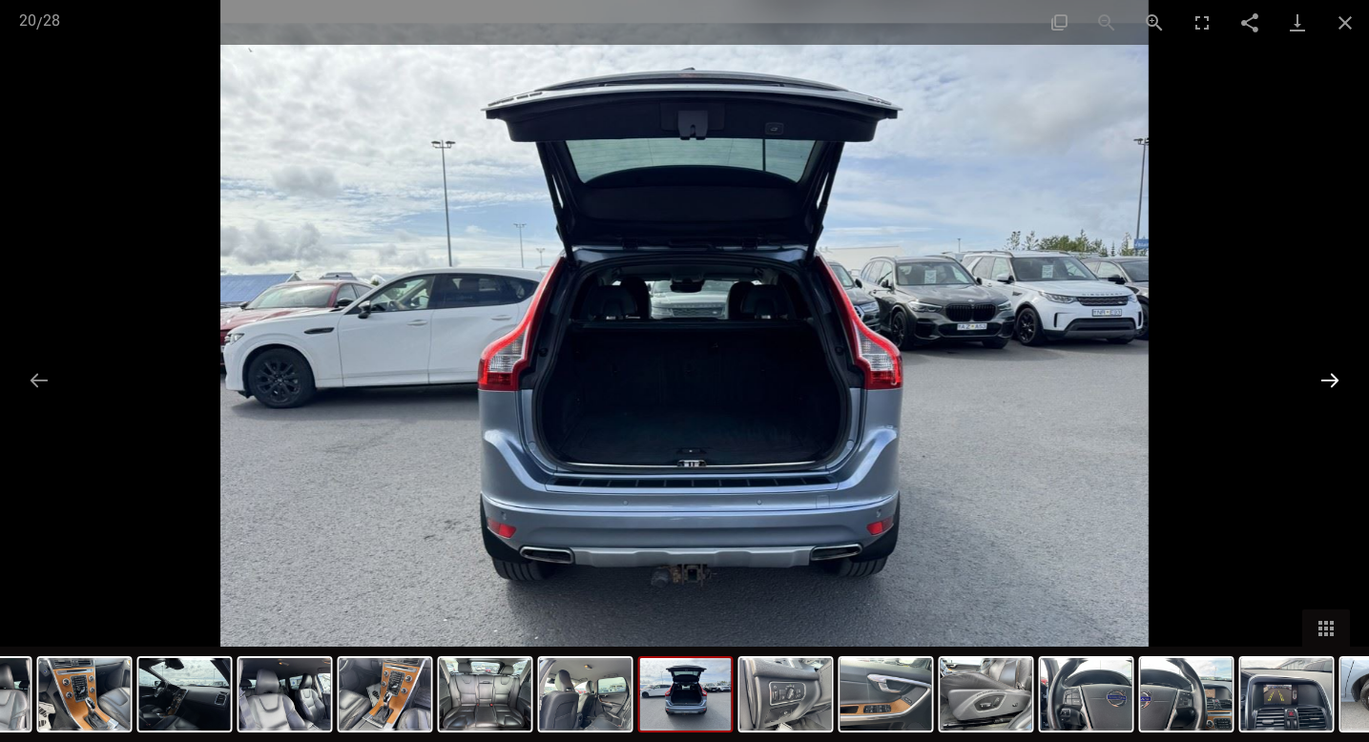
click at [1331, 381] on button "Następny slajd" at bounding box center [1330, 380] width 40 height 37
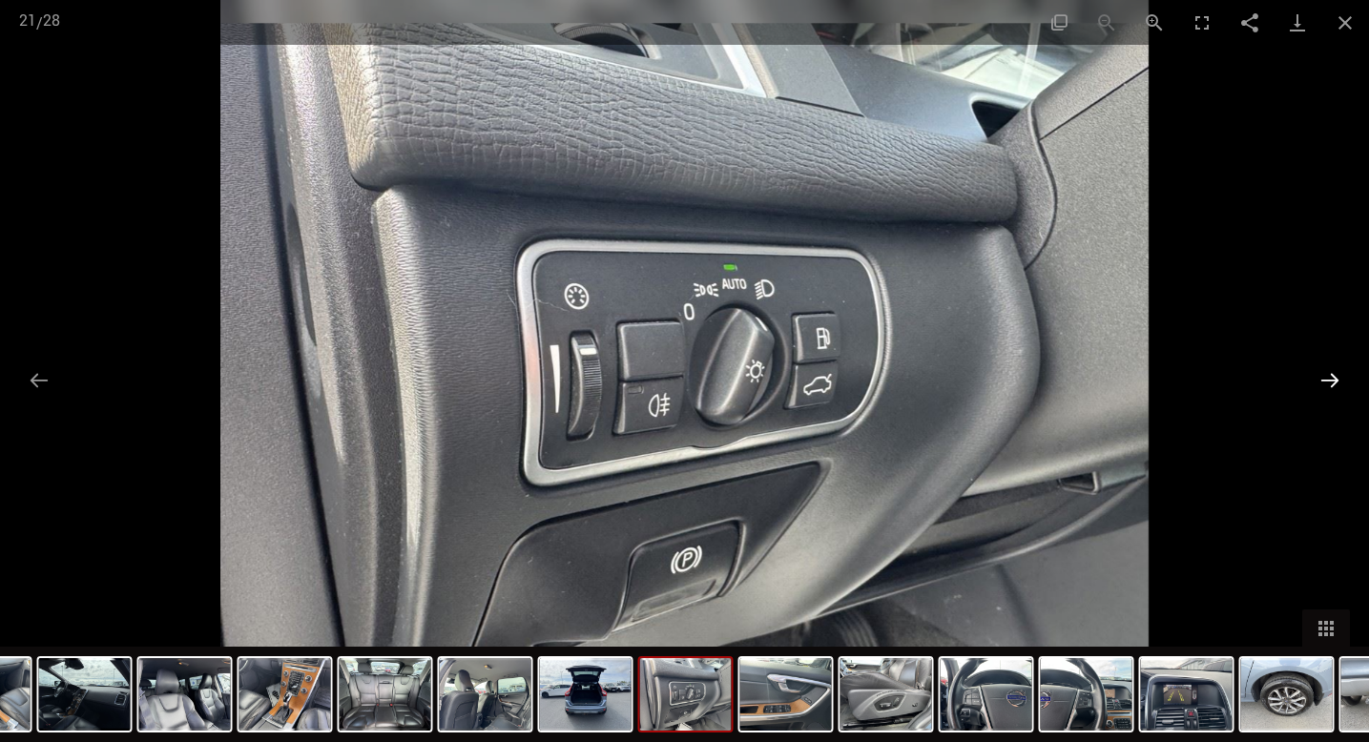
click at [1331, 381] on button "Następny slajd" at bounding box center [1330, 380] width 40 height 37
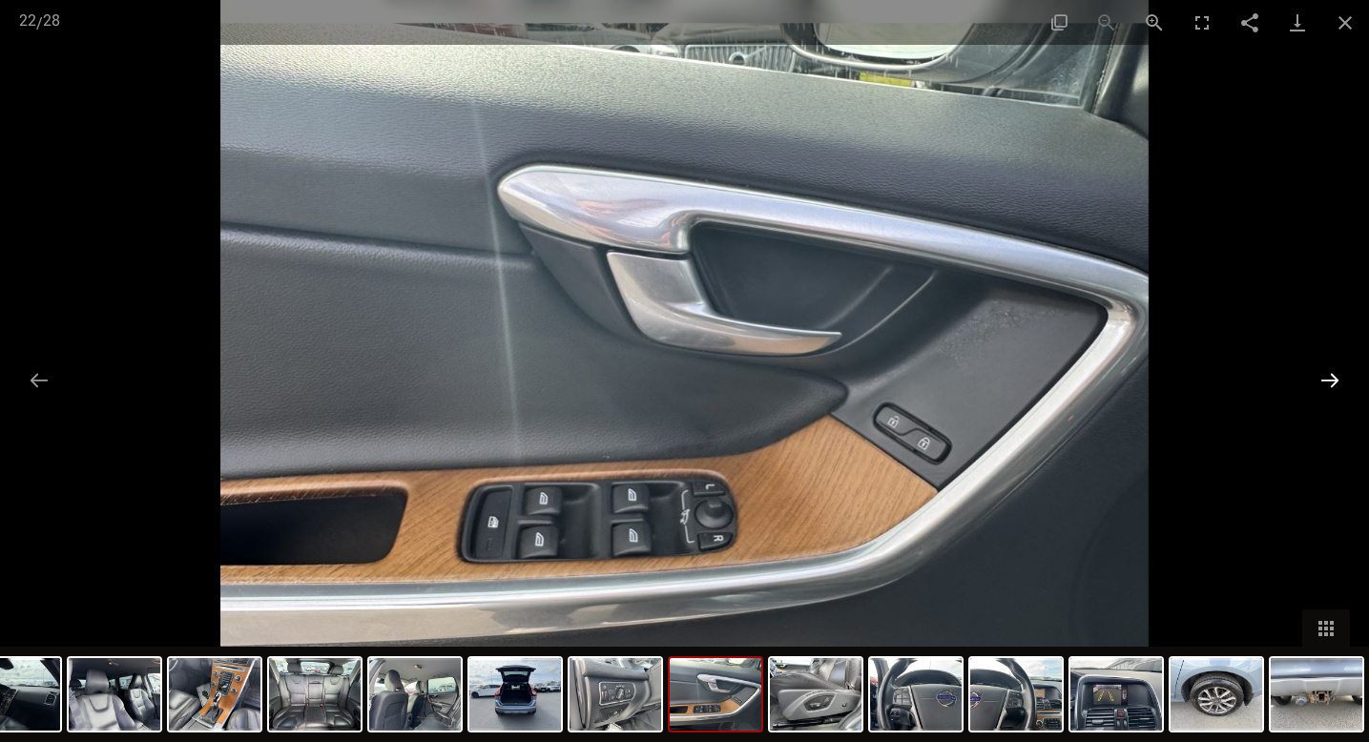
click at [1331, 381] on button "Następny slajd" at bounding box center [1330, 380] width 40 height 37
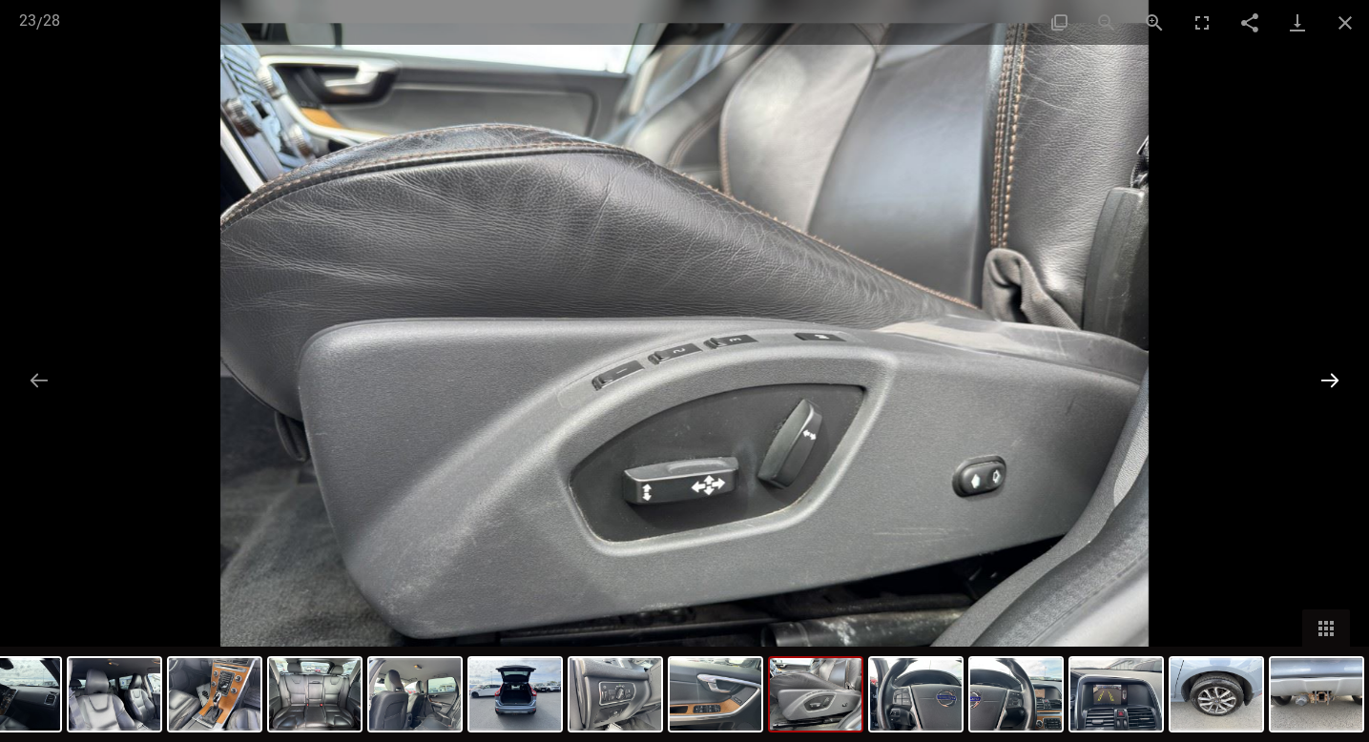
click at [1331, 381] on button "Następny slajd" at bounding box center [1330, 380] width 40 height 37
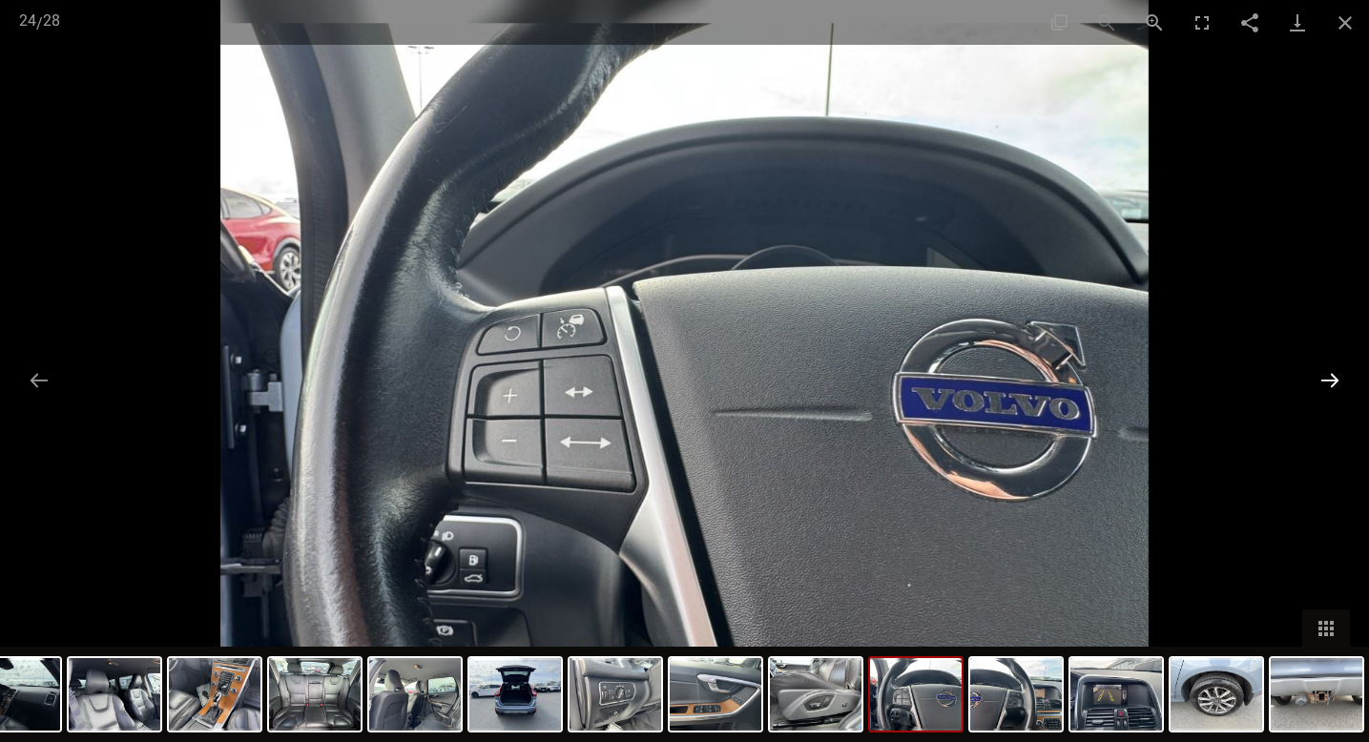
click at [1331, 381] on button "Następny slajd" at bounding box center [1330, 380] width 40 height 37
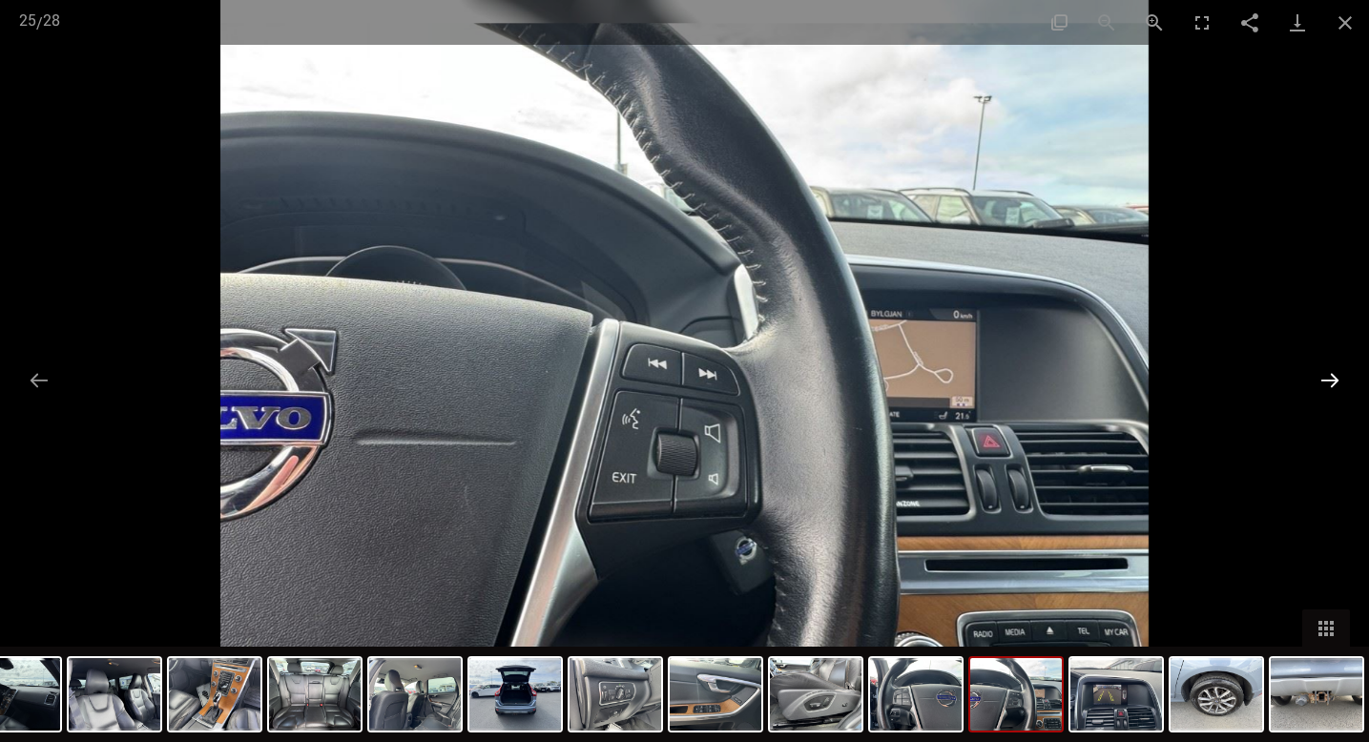
click at [1331, 381] on button "Następny slajd" at bounding box center [1330, 380] width 40 height 37
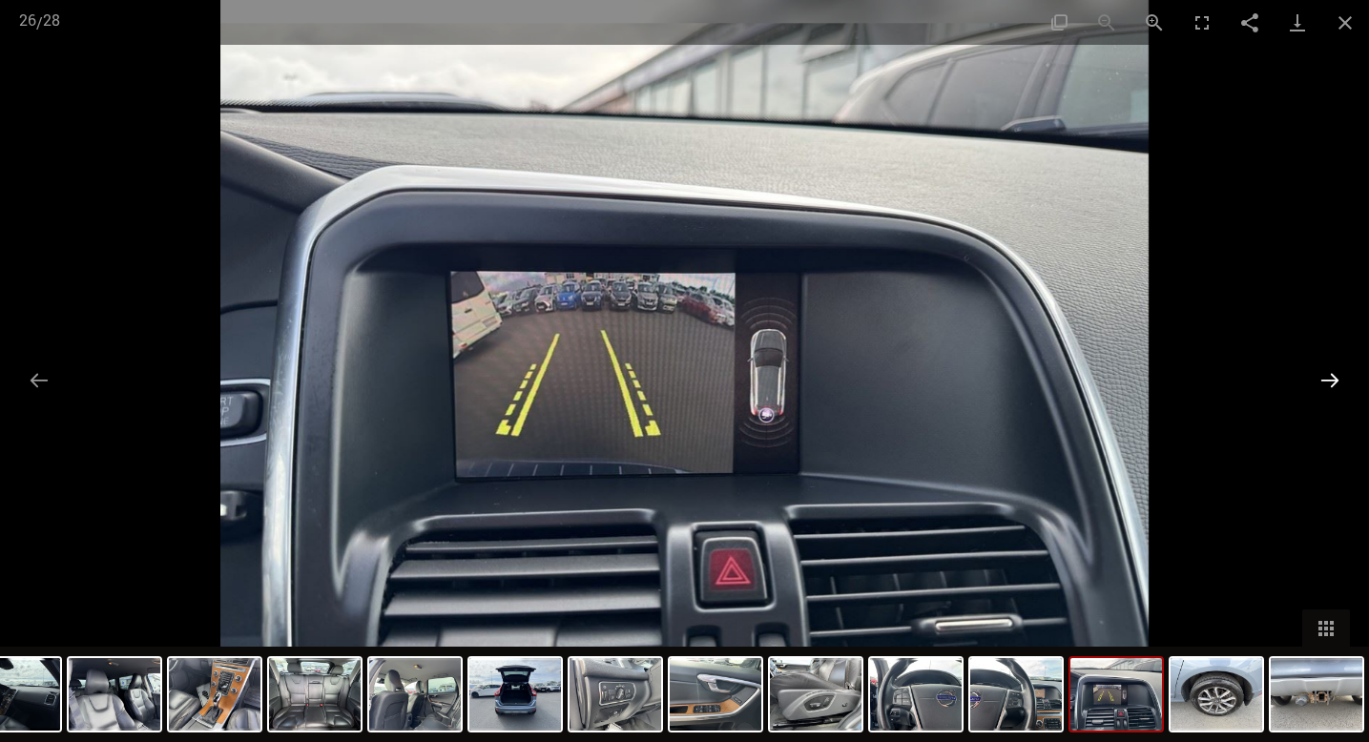
click at [1331, 381] on button "Następny slajd" at bounding box center [1330, 380] width 40 height 37
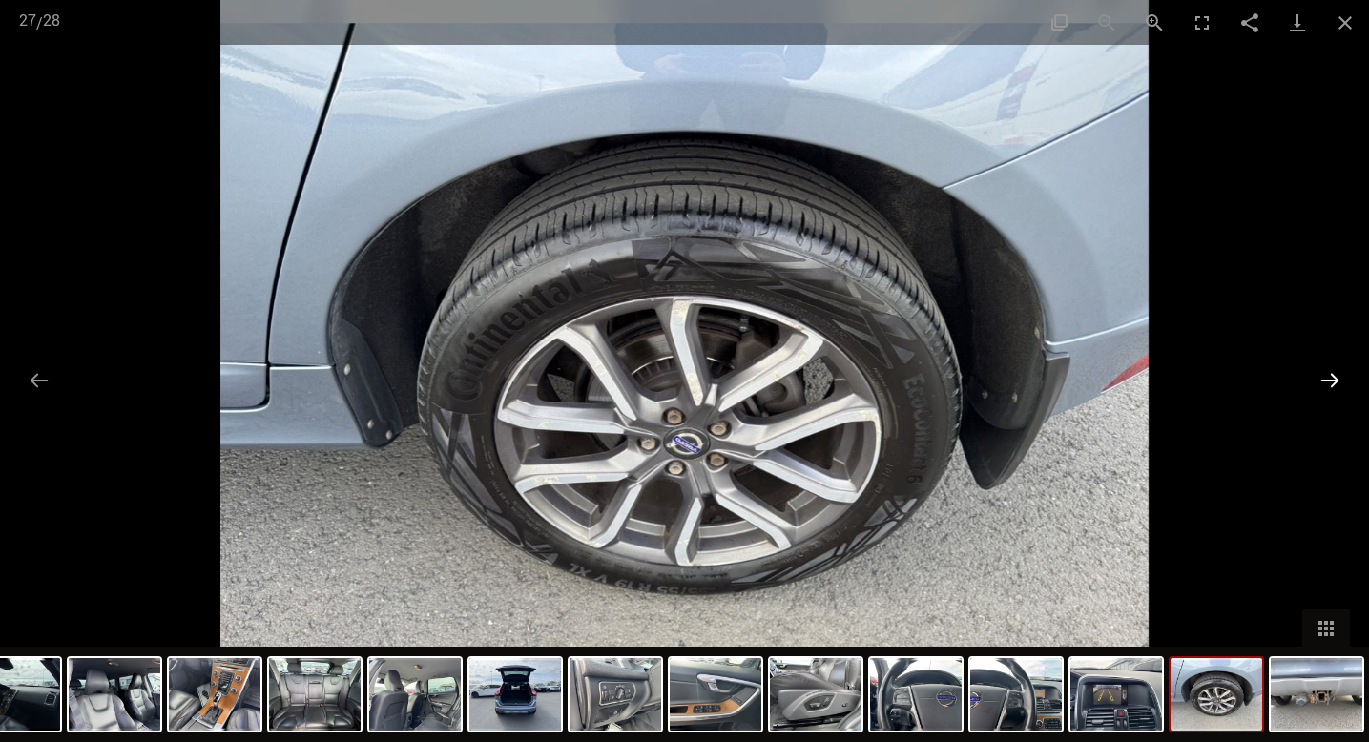
click at [1331, 381] on button "Następny slajd" at bounding box center [1330, 380] width 40 height 37
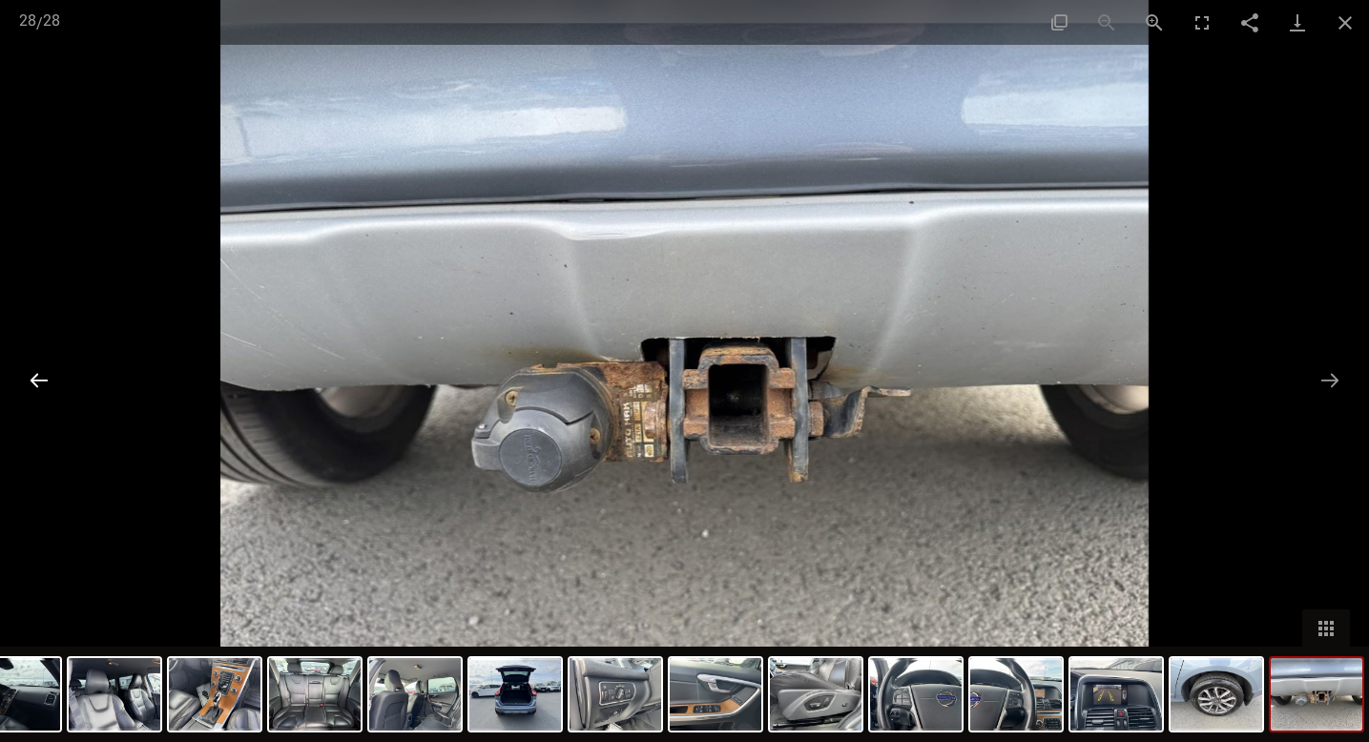
click at [37, 385] on button "Poprzedni slajd" at bounding box center [39, 380] width 40 height 37
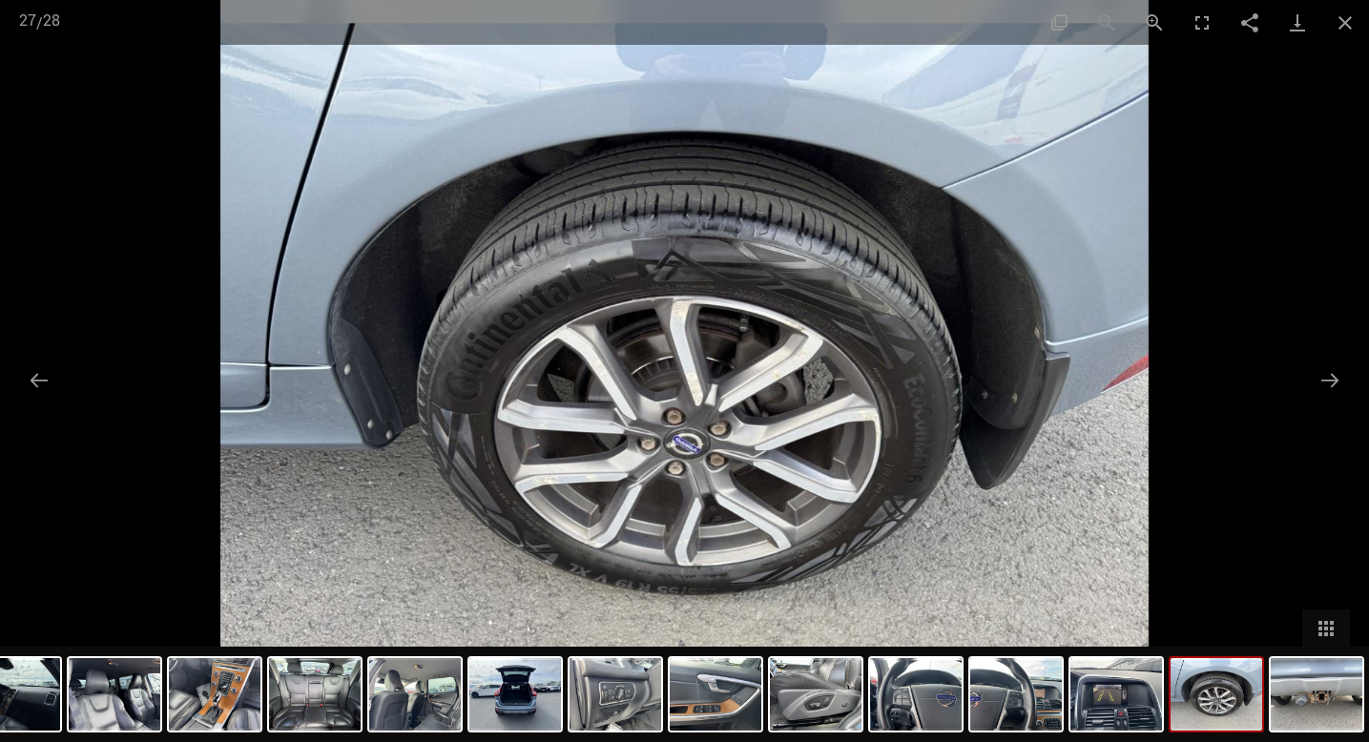
click at [617, 435] on img at bounding box center [684, 371] width 928 height 742
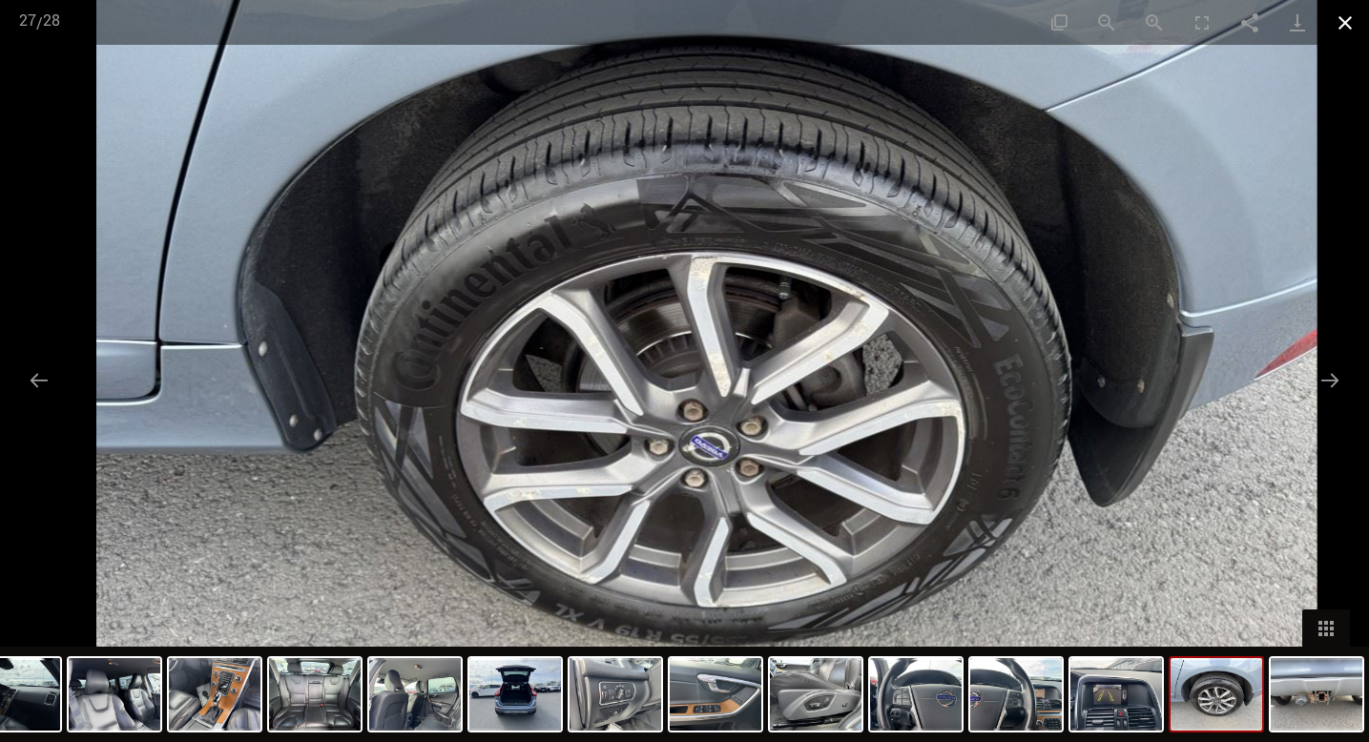
click at [1340, 21] on button "Zamknij galerię" at bounding box center [1345, 22] width 48 height 45
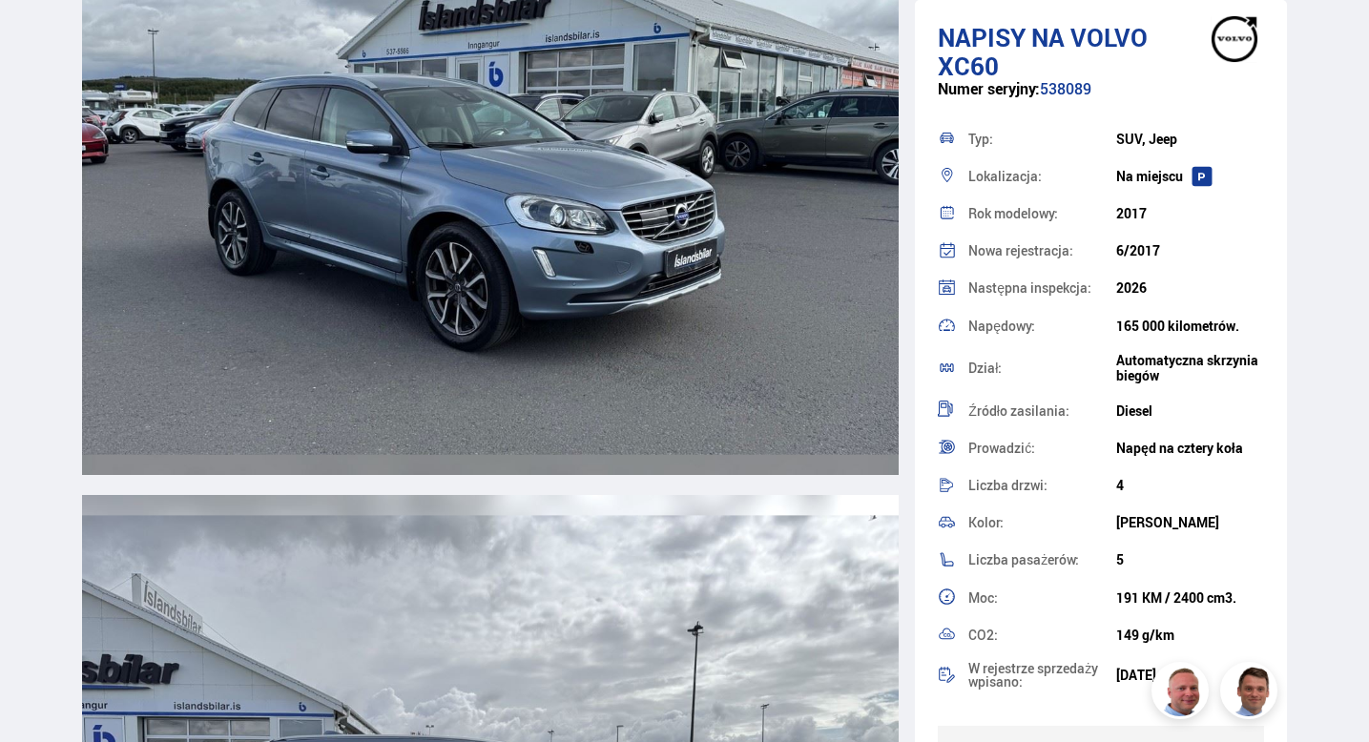
click at [586, 233] on img at bounding box center [491, 148] width 818 height 653
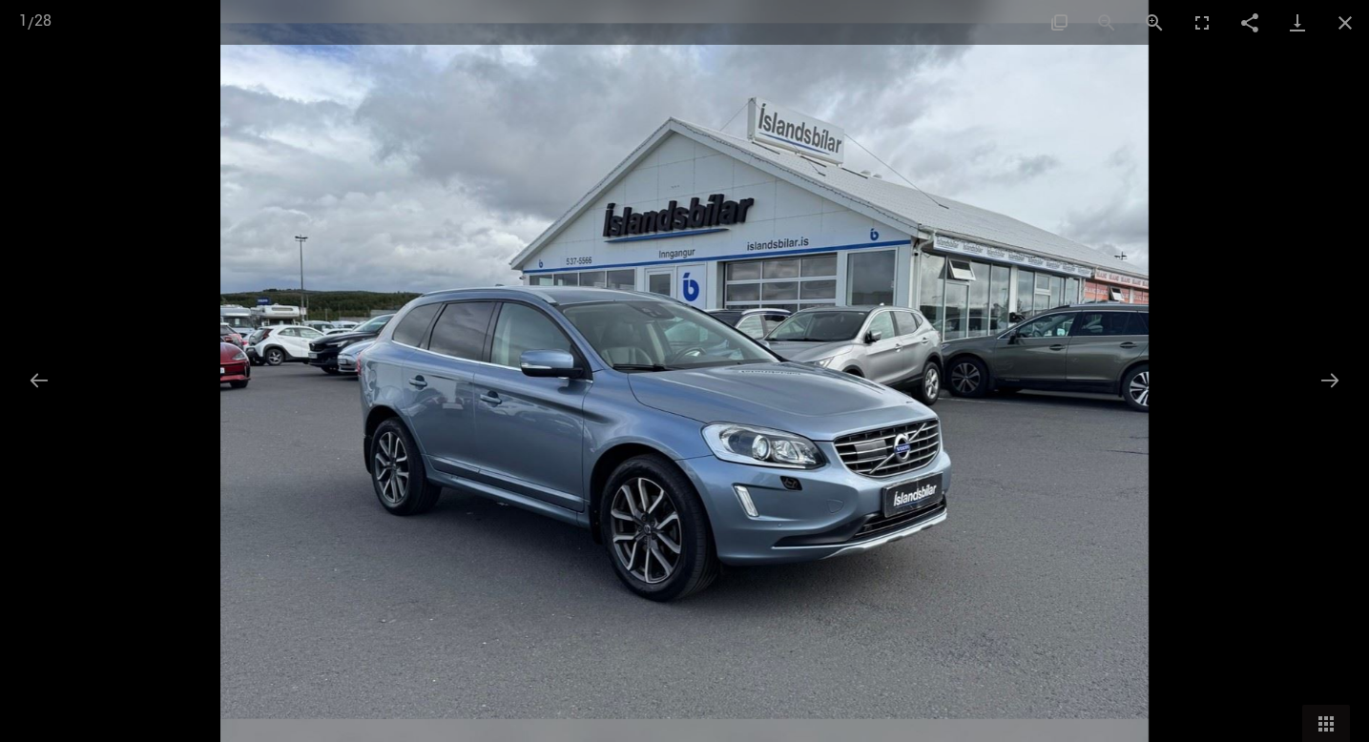
click at [644, 335] on img at bounding box center [684, 371] width 928 height 742
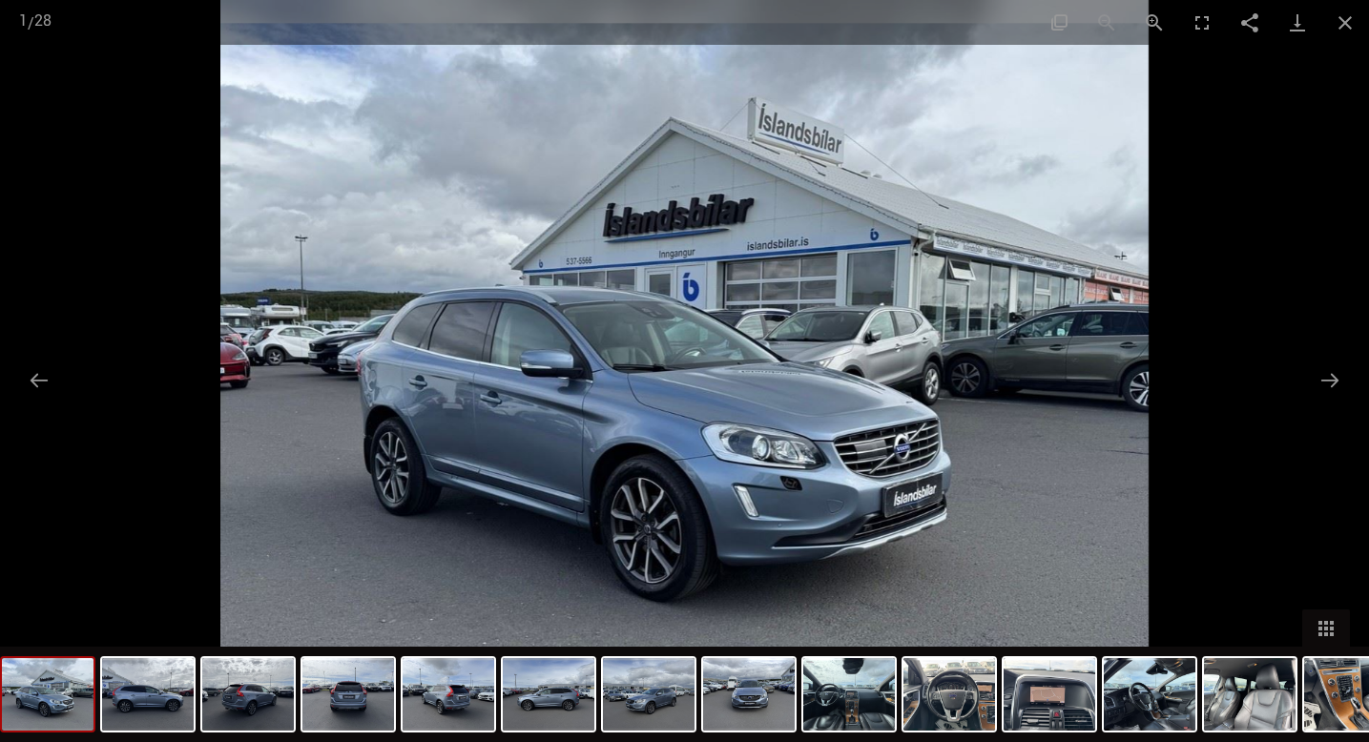
click at [644, 335] on img at bounding box center [684, 371] width 928 height 742
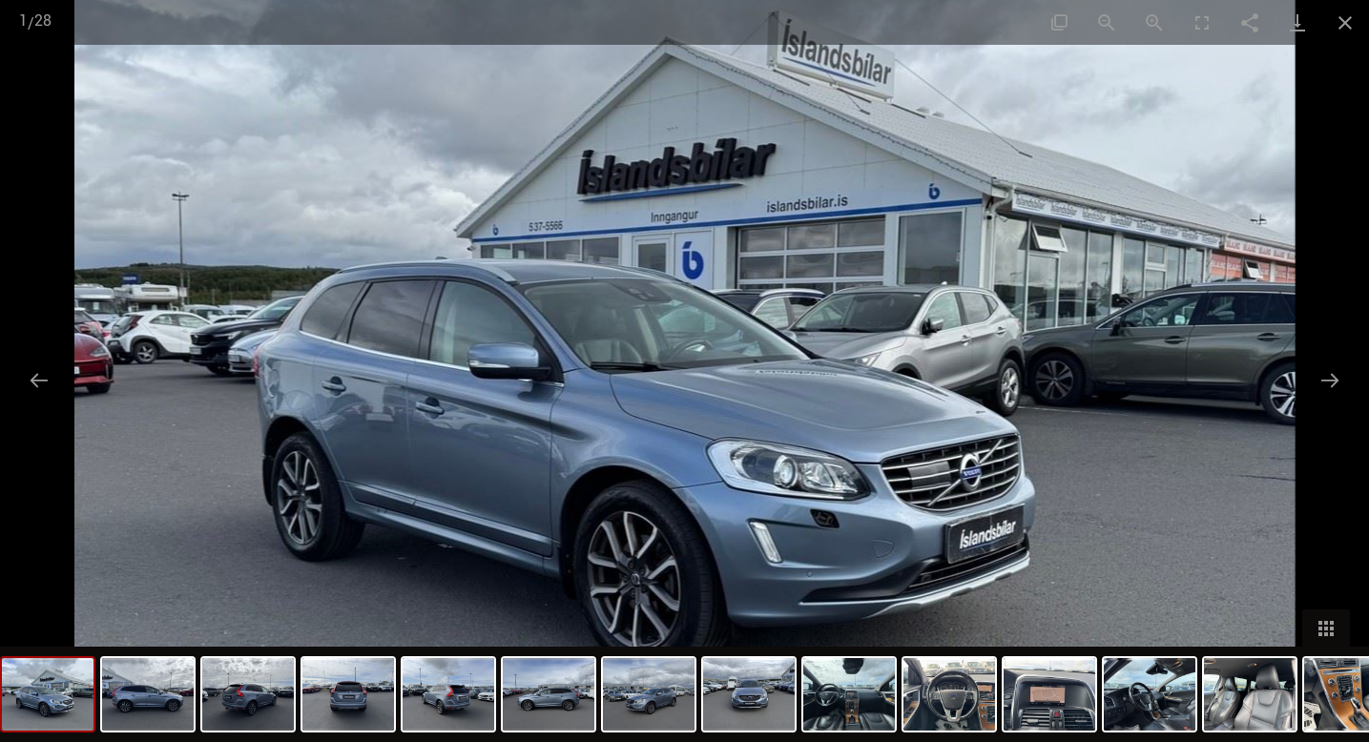
scroll to position [1761, 0]
click at [1345, 24] on button "Zamknij galerię" at bounding box center [1345, 22] width 48 height 45
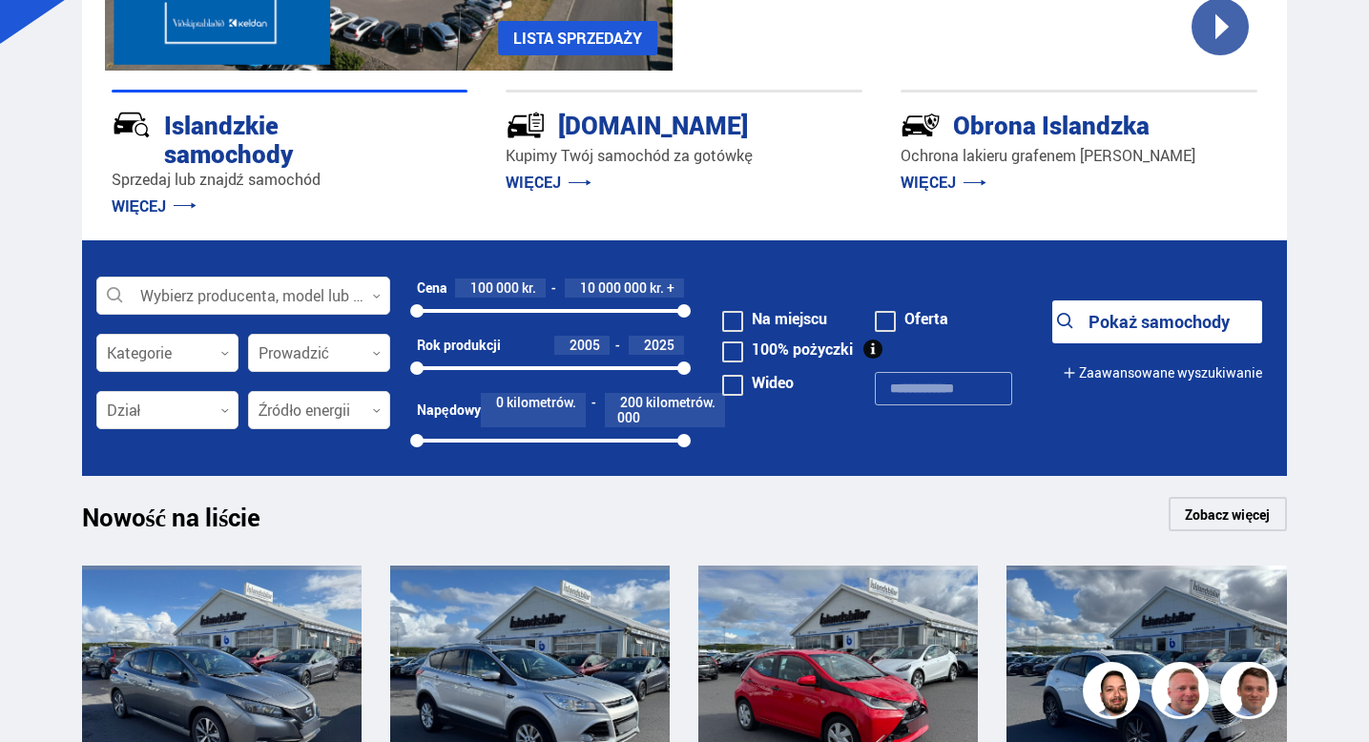
scroll to position [382, 0]
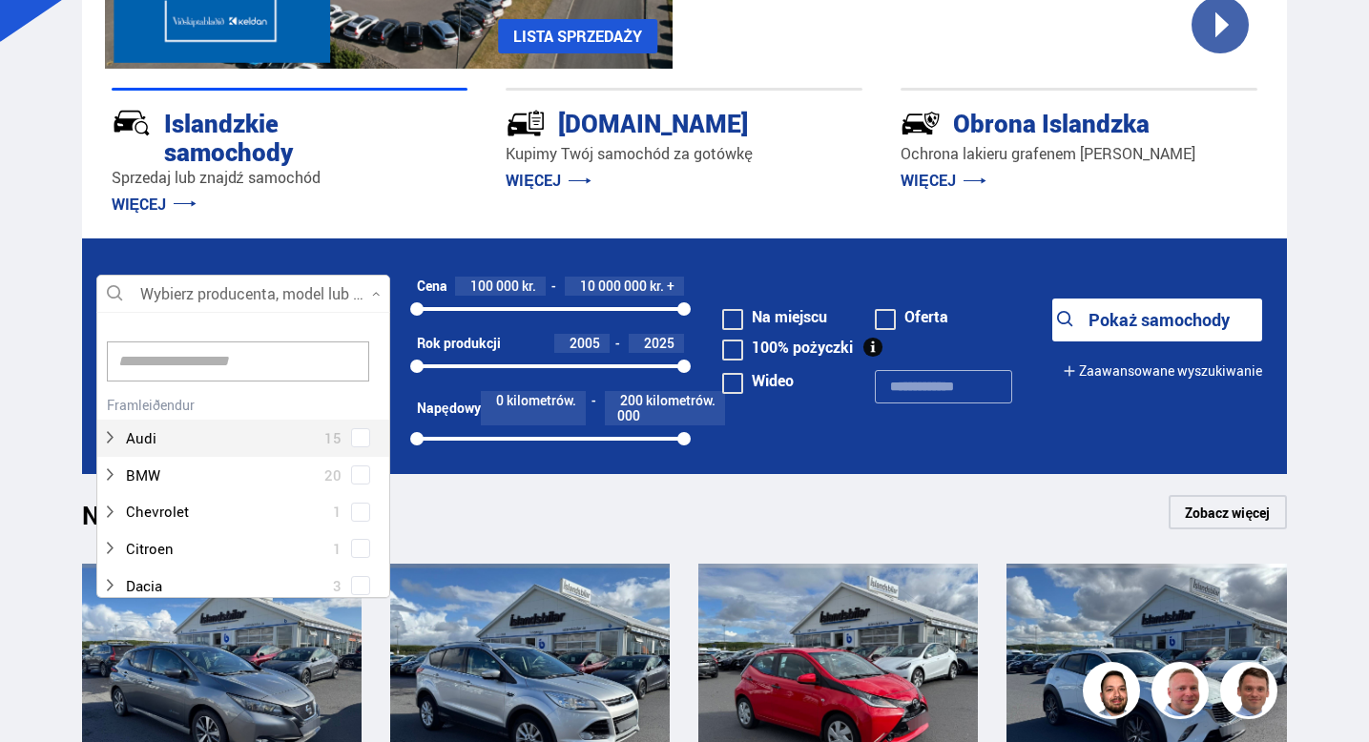
click at [137, 293] on div at bounding box center [243, 295] width 294 height 38
click at [170, 360] on input at bounding box center [238, 362] width 262 height 40
type input "*****"
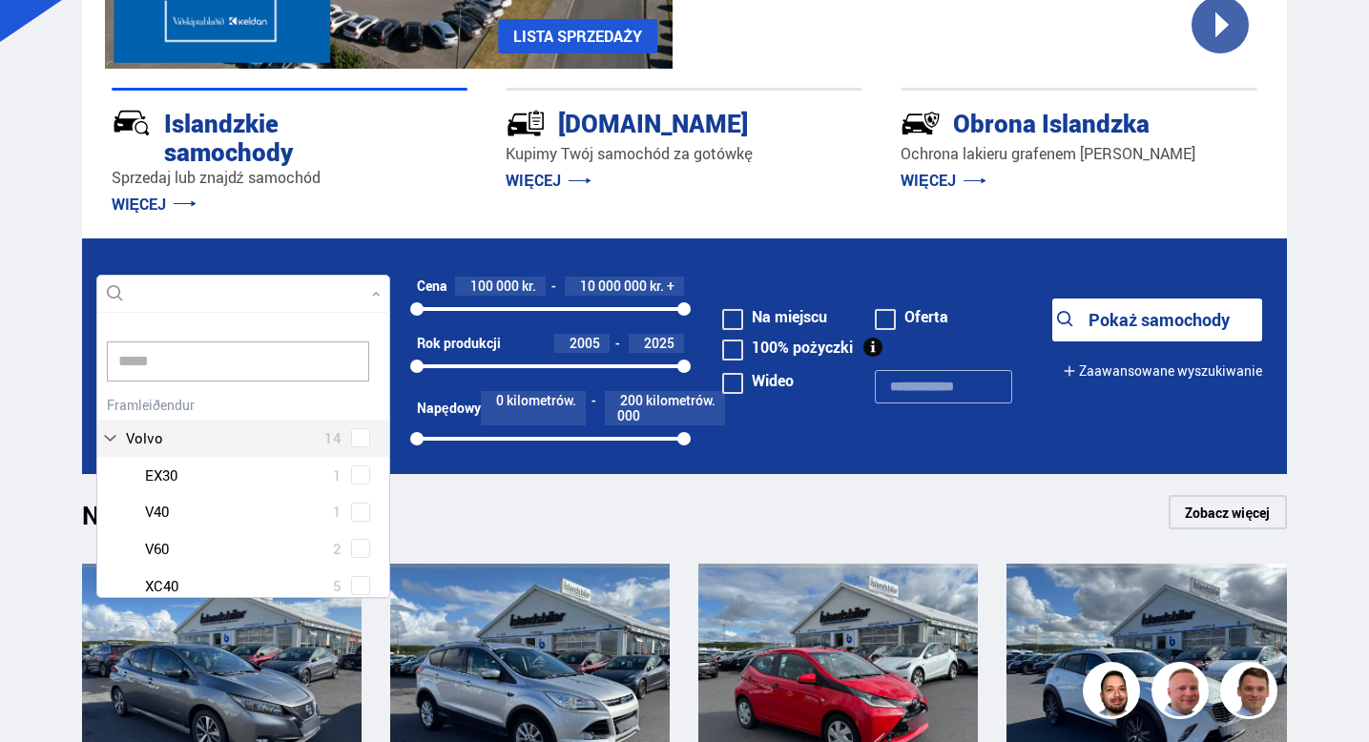
click at [358, 440] on div "Volvo 14 Volvo EX30 1 Volvo V40 1 Volvo V60 2 Volvo XC40 5 Volvo XC60 4 Volvo X…" at bounding box center [243, 534] width 292 height 287
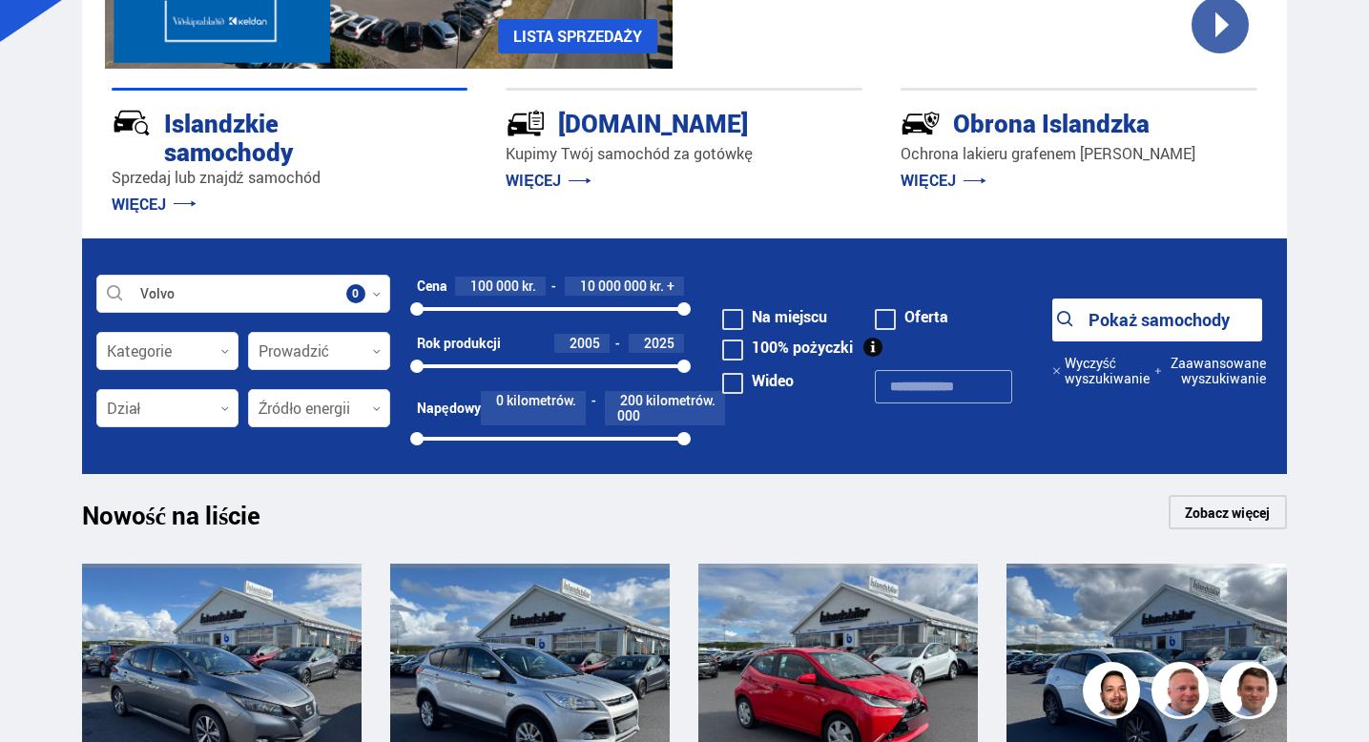
click at [1152, 322] on font "Pokaż samochody" at bounding box center [1159, 319] width 141 height 23
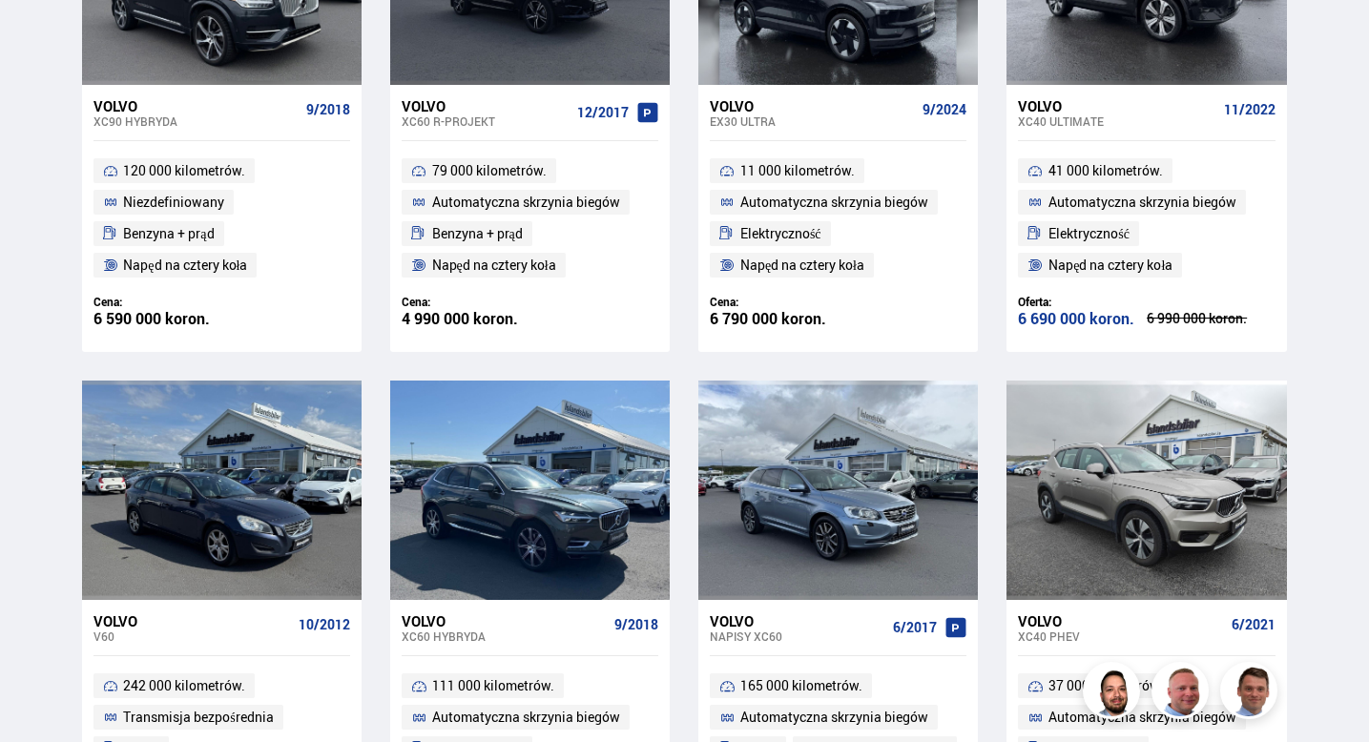
scroll to position [1145, 0]
